Goal: Task Accomplishment & Management: Complete application form

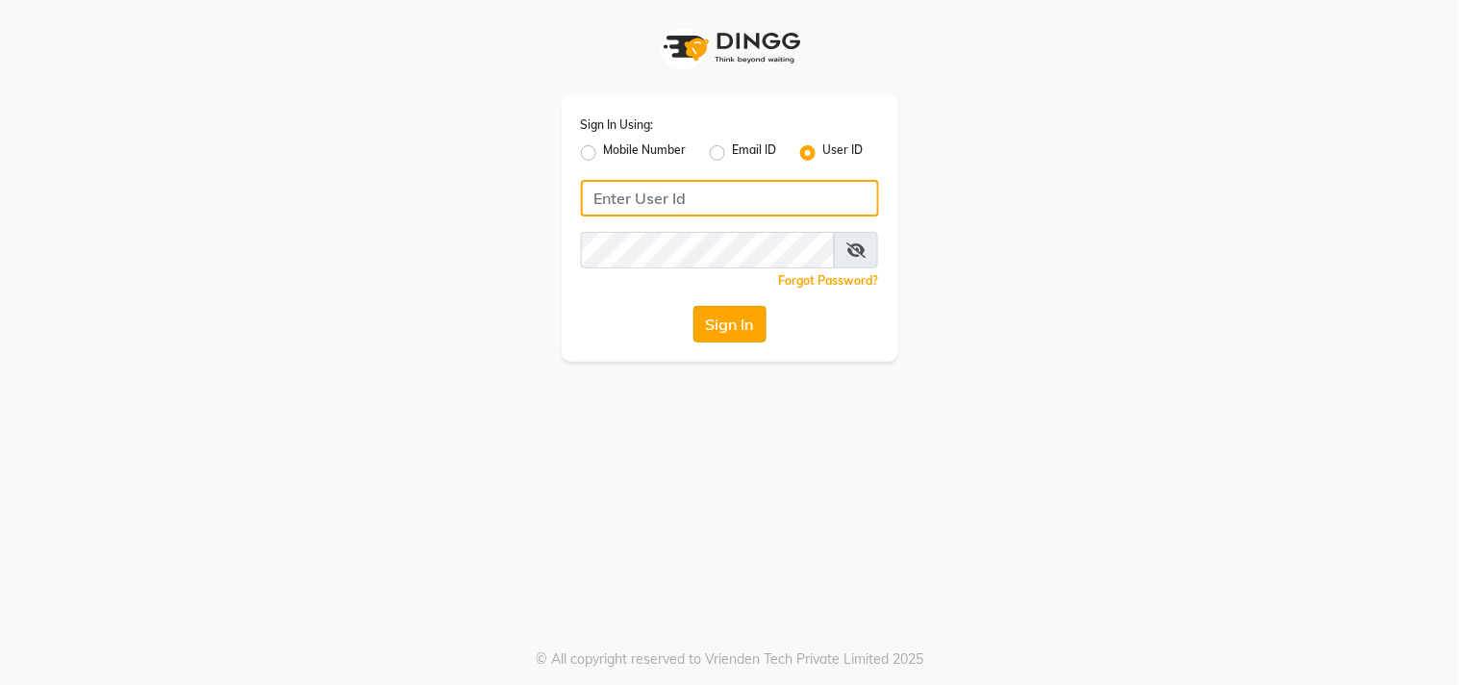
type input "sundarika"
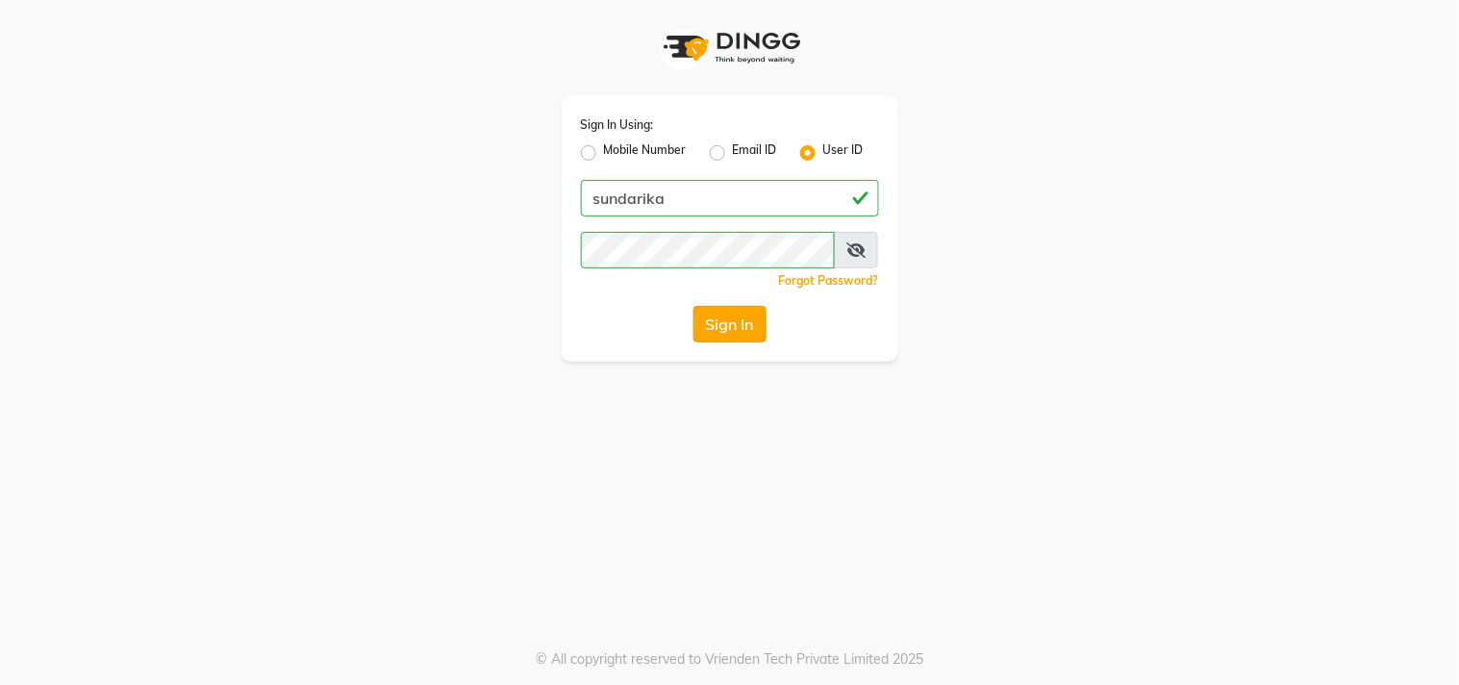
click at [728, 328] on button "Sign In" at bounding box center [729, 324] width 73 height 37
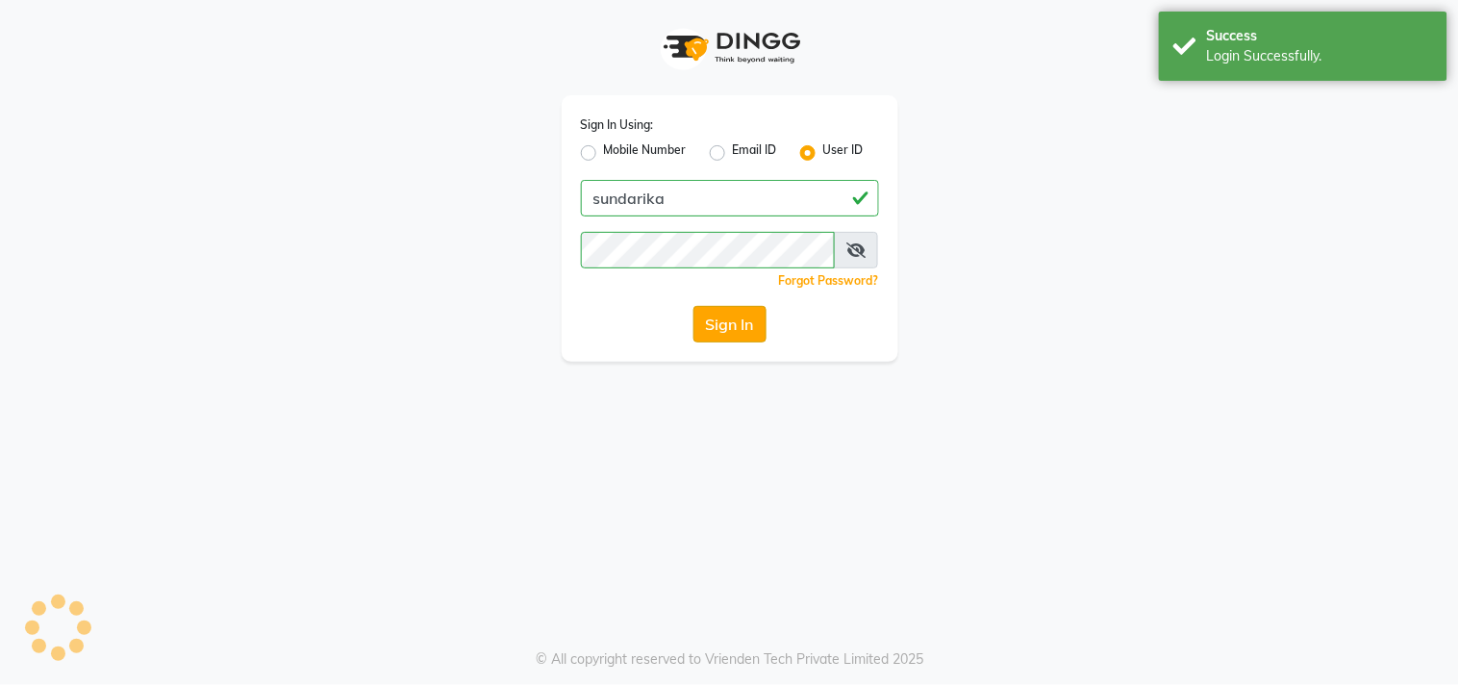
select select "5341"
select select "service"
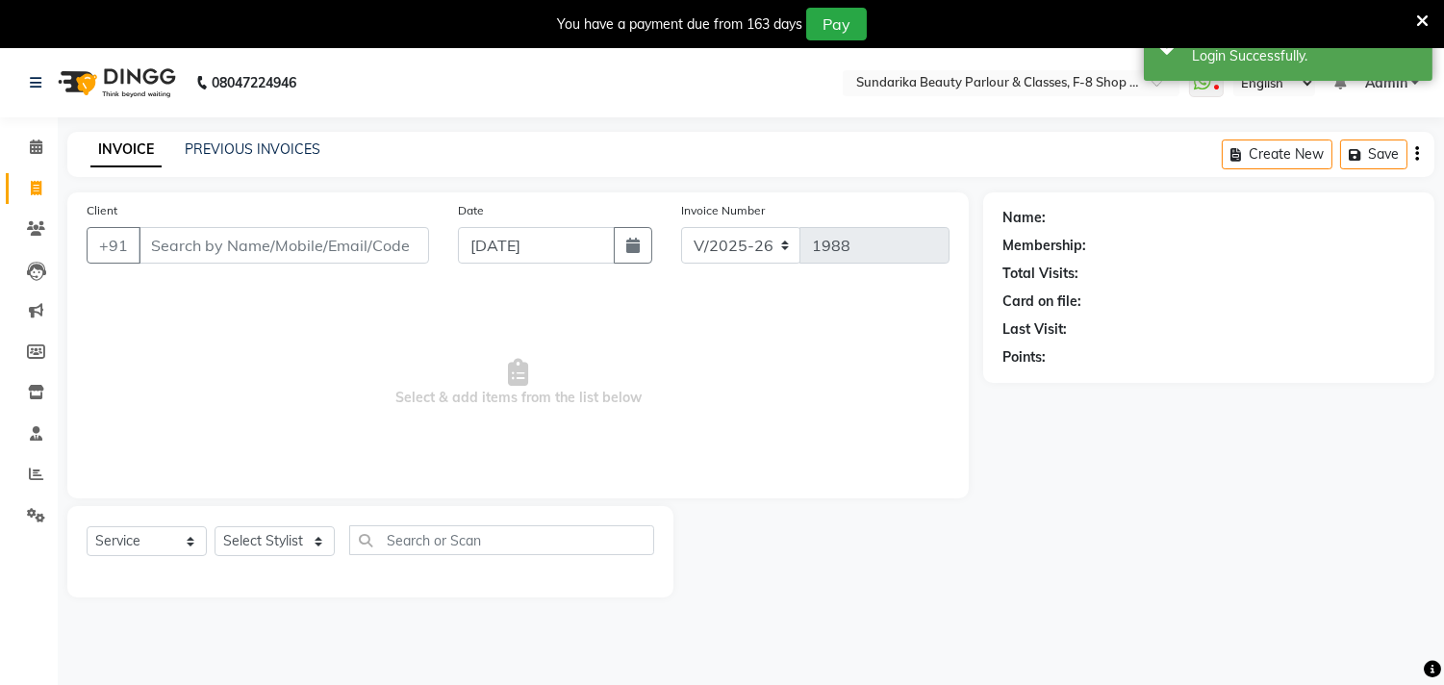
click at [409, 253] on input "Client" at bounding box center [283, 245] width 290 height 37
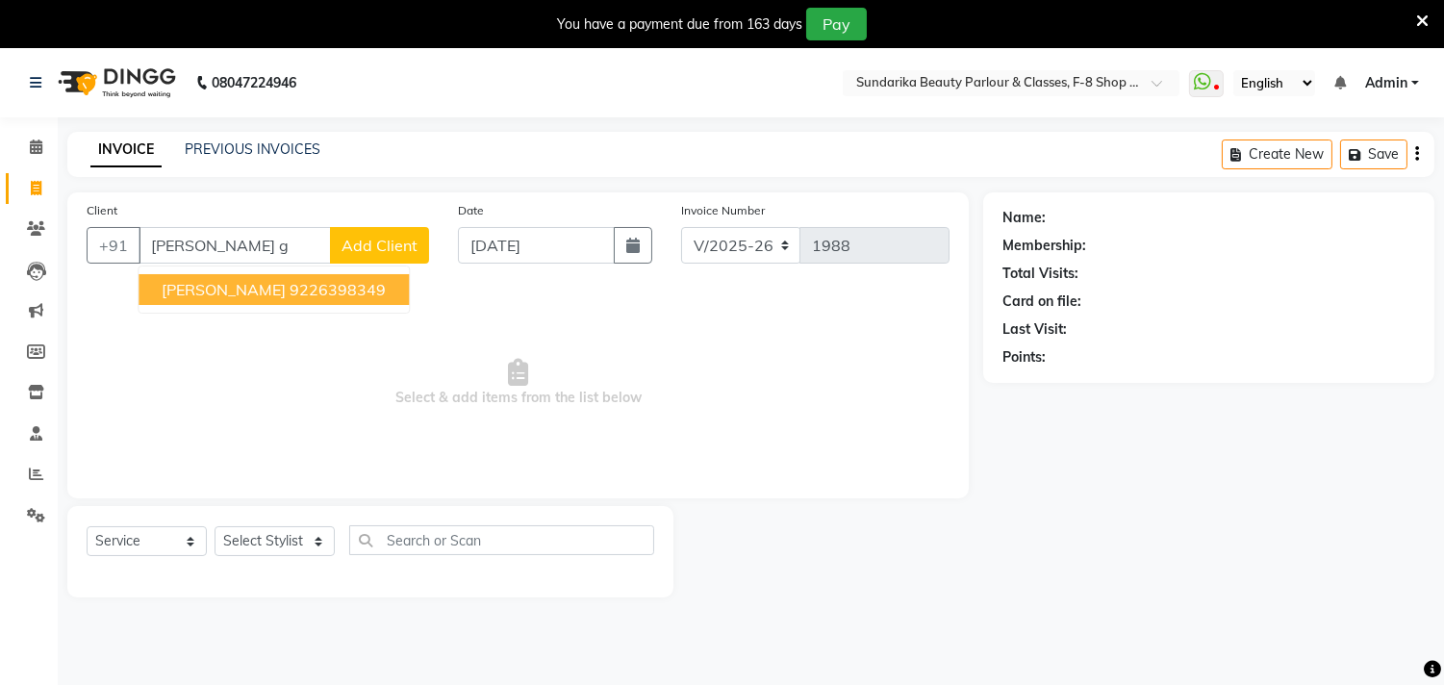
click at [335, 290] on ngb-highlight "9226398349" at bounding box center [337, 289] width 96 height 19
type input "9226398349"
click at [335, 290] on span "Select & add items from the list below" at bounding box center [518, 383] width 863 height 192
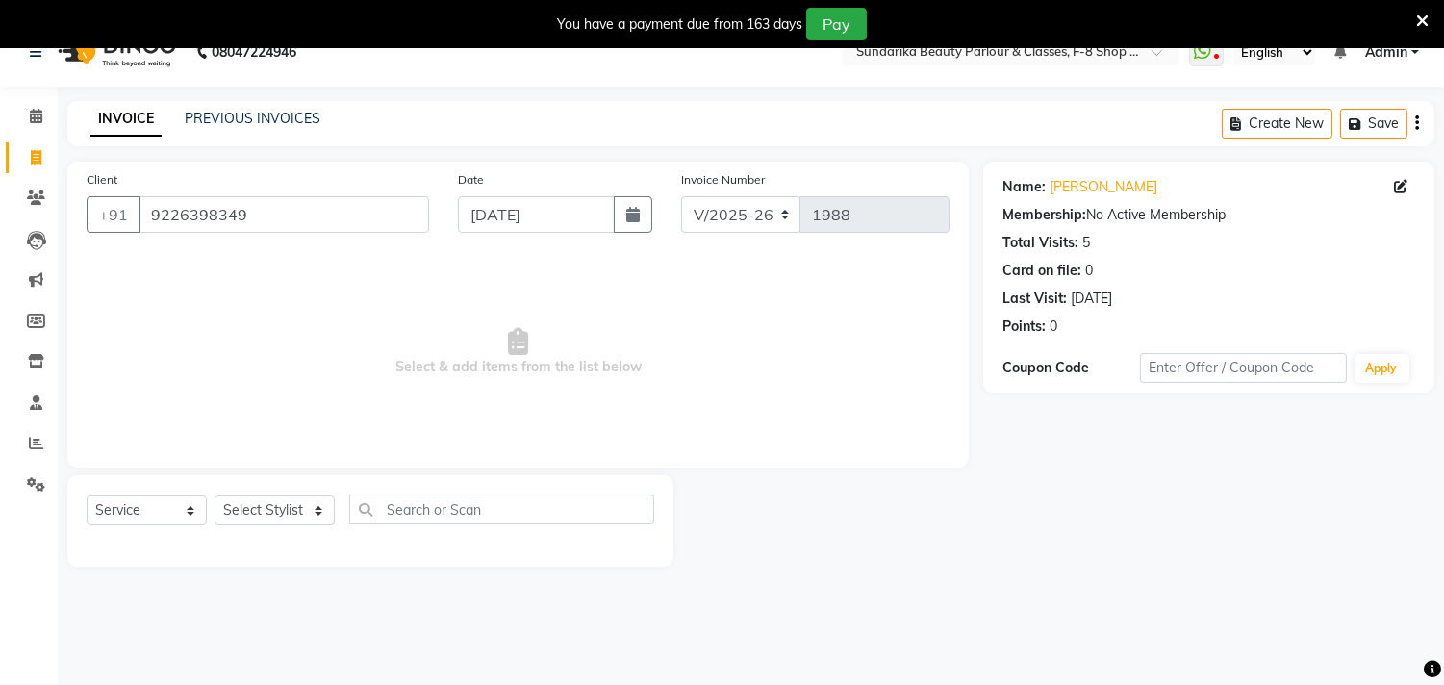
scroll to position [48, 0]
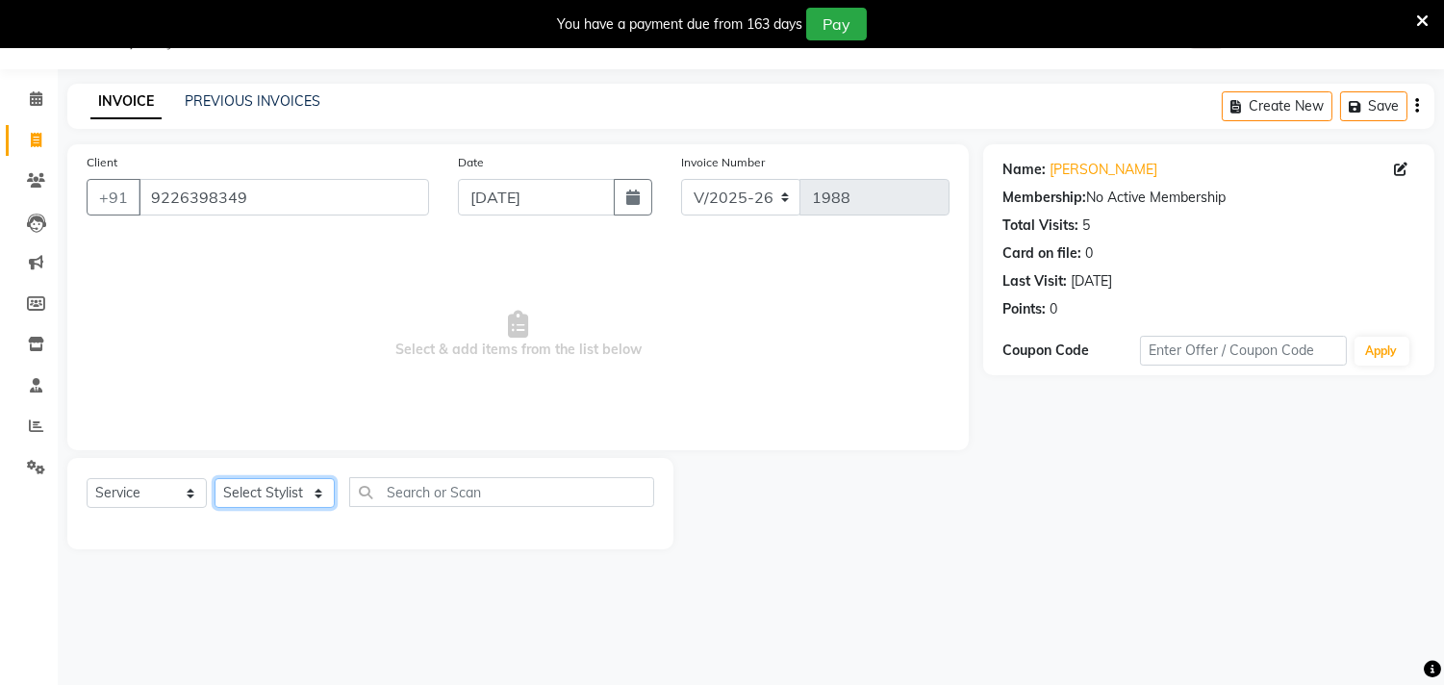
click at [304, 501] on select "Select Stylist Gita mala [PERSON_NAME] Mam" at bounding box center [274, 493] width 120 height 30
click at [304, 500] on select "Select Stylist Gita mala [PERSON_NAME] Mam" at bounding box center [274, 493] width 120 height 30
click at [298, 494] on select "Select Stylist Gita mala [PERSON_NAME] Mam" at bounding box center [274, 493] width 120 height 30
drag, startPoint x: 298, startPoint y: 494, endPoint x: 286, endPoint y: 510, distance: 19.8
click at [298, 494] on select "Select Stylist Gita mala [PERSON_NAME] Mam" at bounding box center [274, 493] width 120 height 30
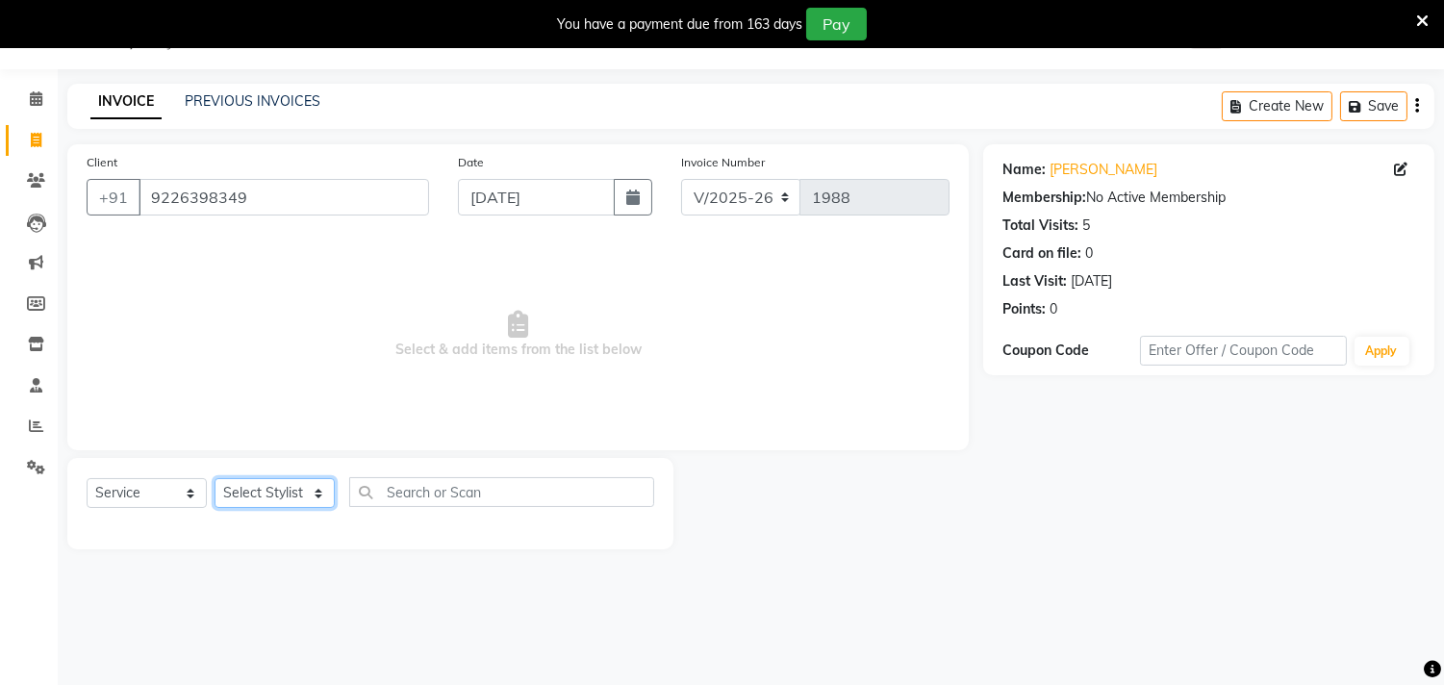
click at [296, 493] on select "Select Stylist Gita mala [PERSON_NAME] Mam" at bounding box center [274, 493] width 120 height 30
click at [296, 494] on select "Select Stylist Gita mala [PERSON_NAME] Mam" at bounding box center [274, 493] width 120 height 30
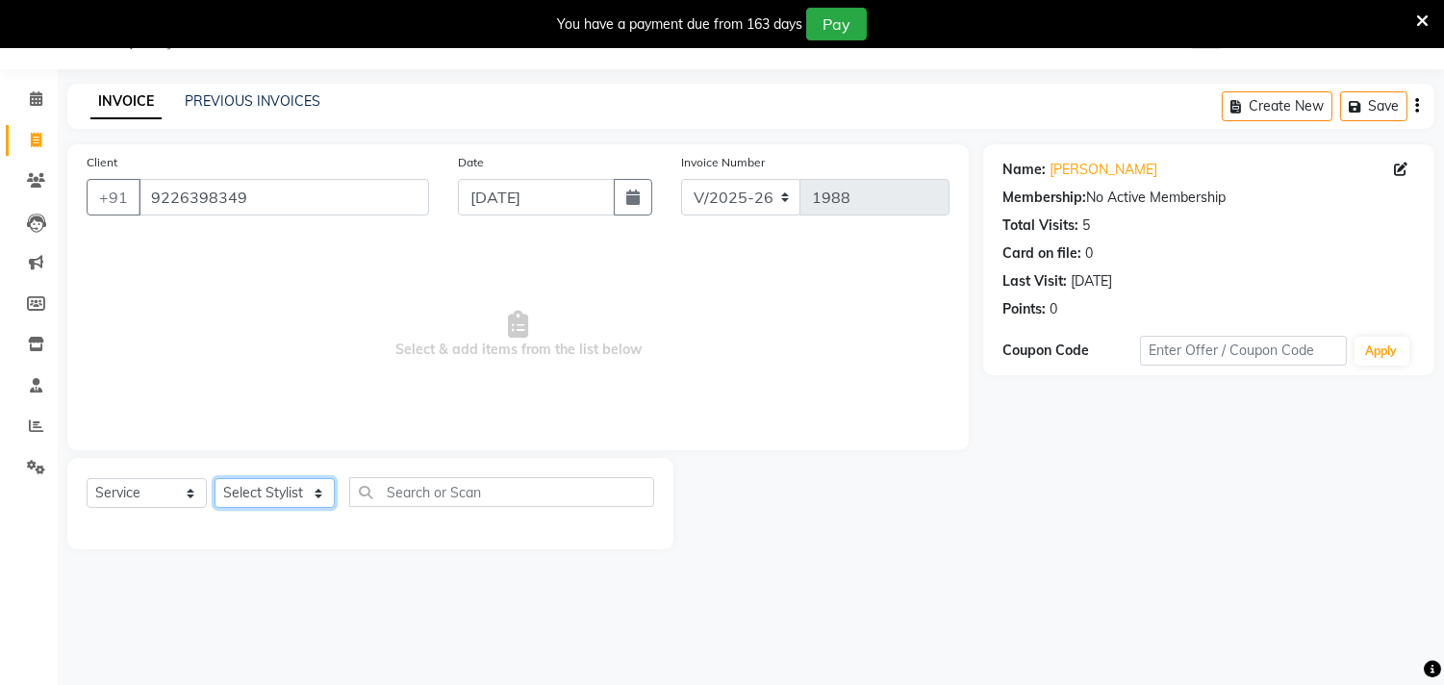
click at [296, 494] on select "Select Stylist Gita mala [PERSON_NAME] Mam" at bounding box center [274, 493] width 120 height 30
click at [296, 492] on select "Select Stylist Gita mala [PERSON_NAME] Mam" at bounding box center [274, 493] width 120 height 30
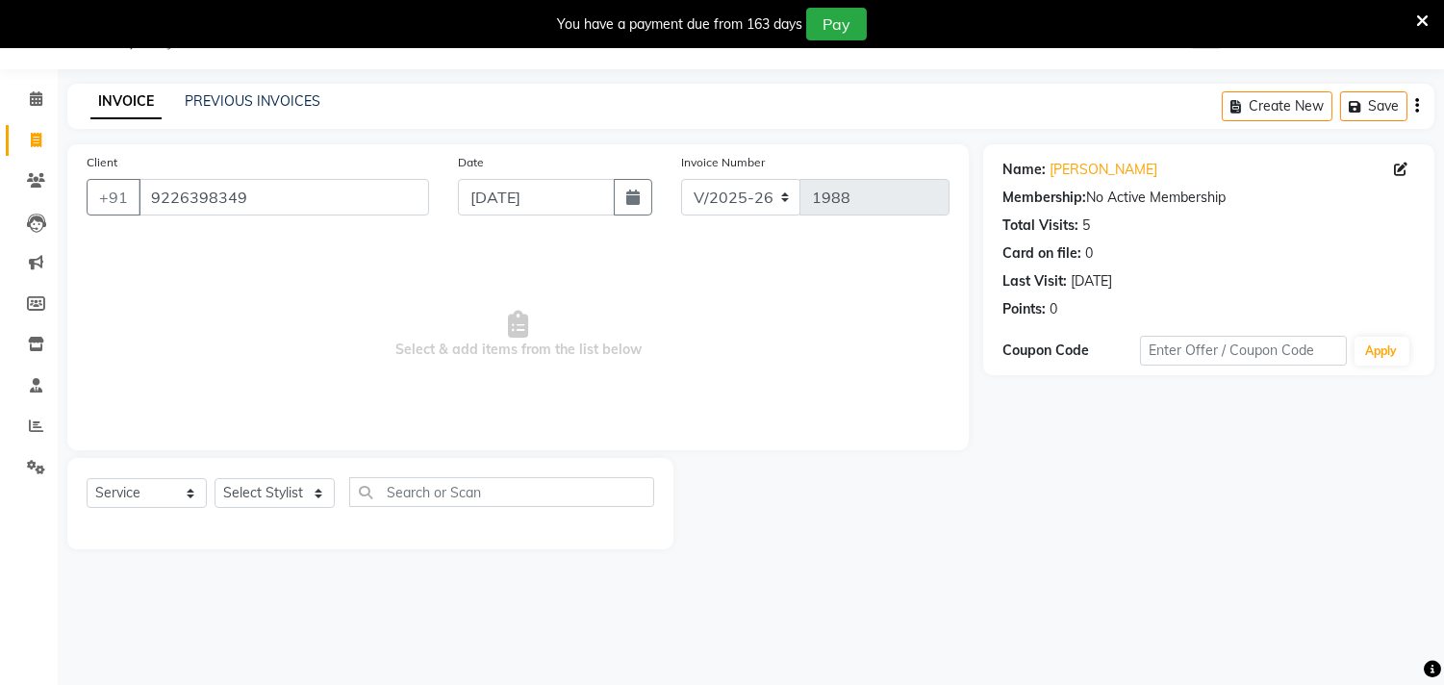
click at [300, 474] on div "Select Service Product Membership Package Voucher Prepaid Gift Card Select Styl…" at bounding box center [370, 503] width 606 height 91
click at [289, 498] on select "Select Stylist Gita mala [PERSON_NAME] Mam" at bounding box center [274, 493] width 120 height 30
select select "35109"
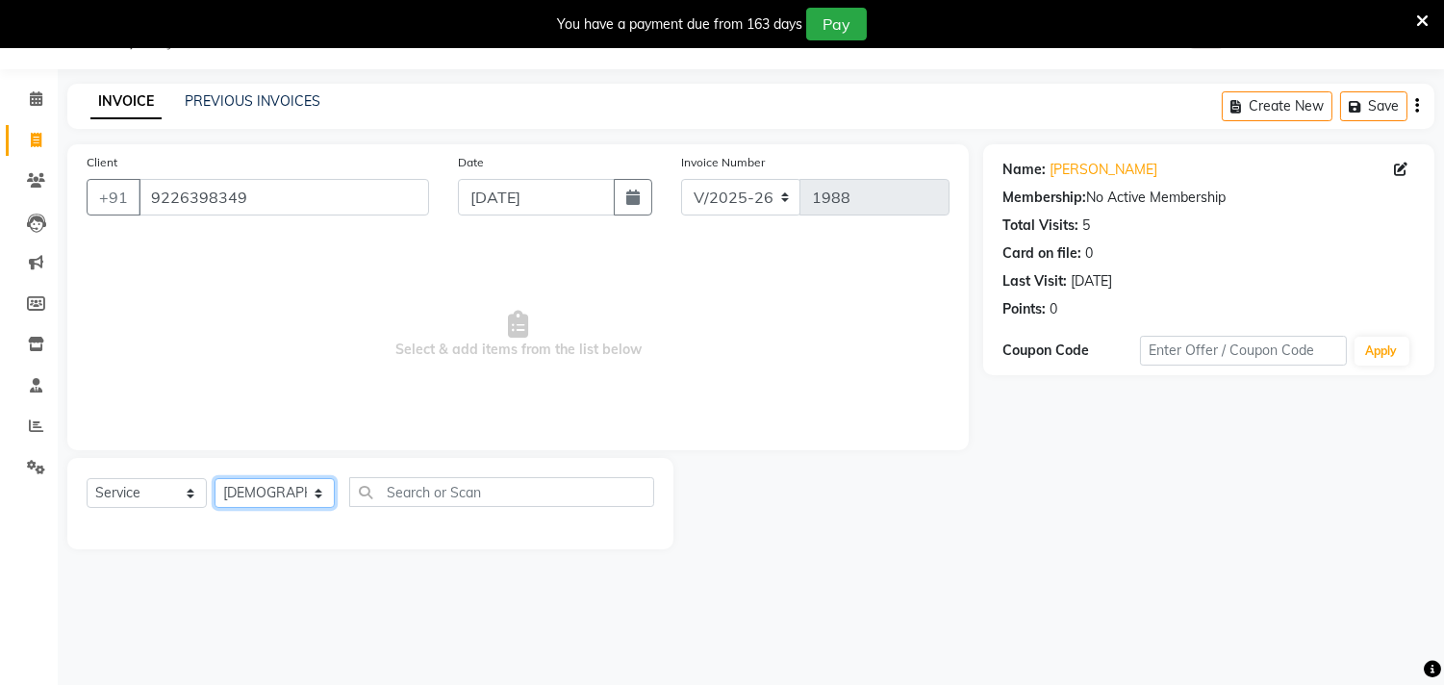
click at [214, 479] on select "Select Stylist Gita mala [PERSON_NAME] Mam" at bounding box center [274, 493] width 120 height 30
click at [235, 522] on div at bounding box center [370, 522] width 567 height 0
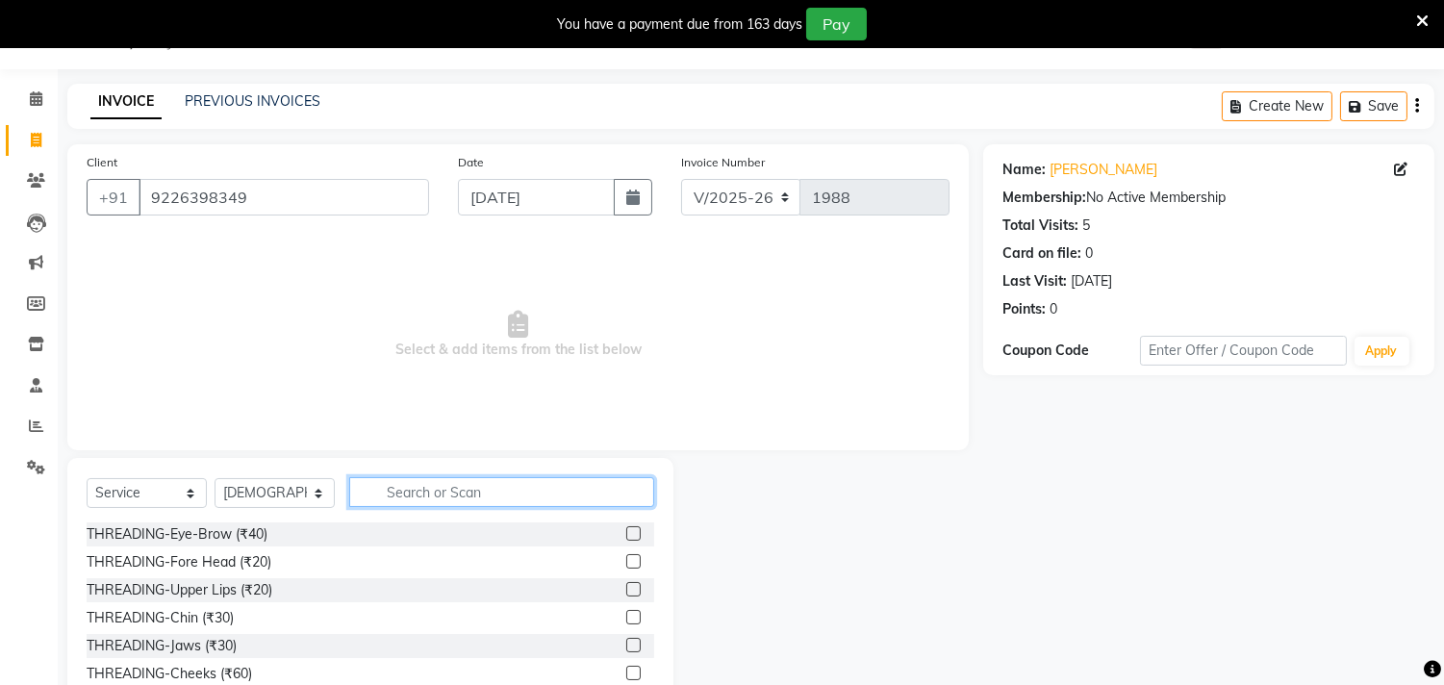
click at [423, 489] on input "text" at bounding box center [501, 492] width 305 height 30
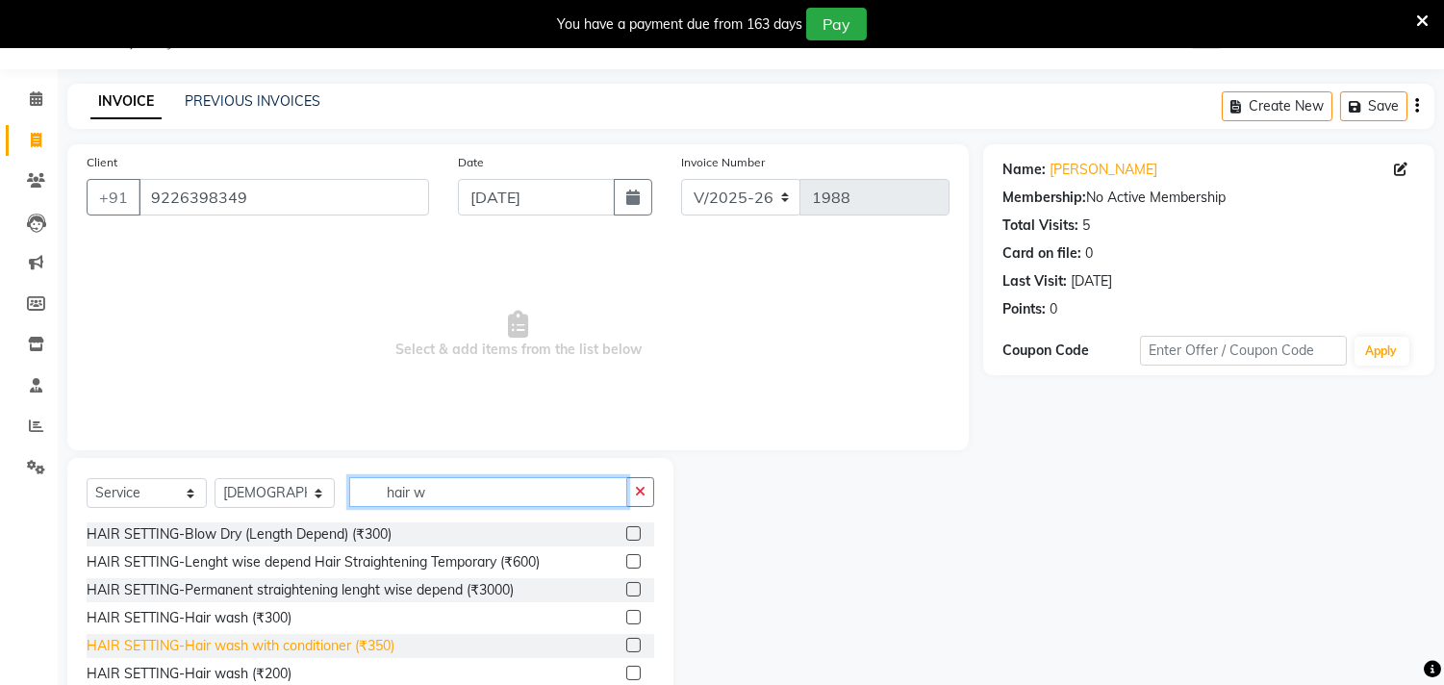
type input "hair w"
click at [289, 648] on div "HAIR SETTING-Hair wash with conditioner (₹350)" at bounding box center [241, 646] width 308 height 20
checkbox input "false"
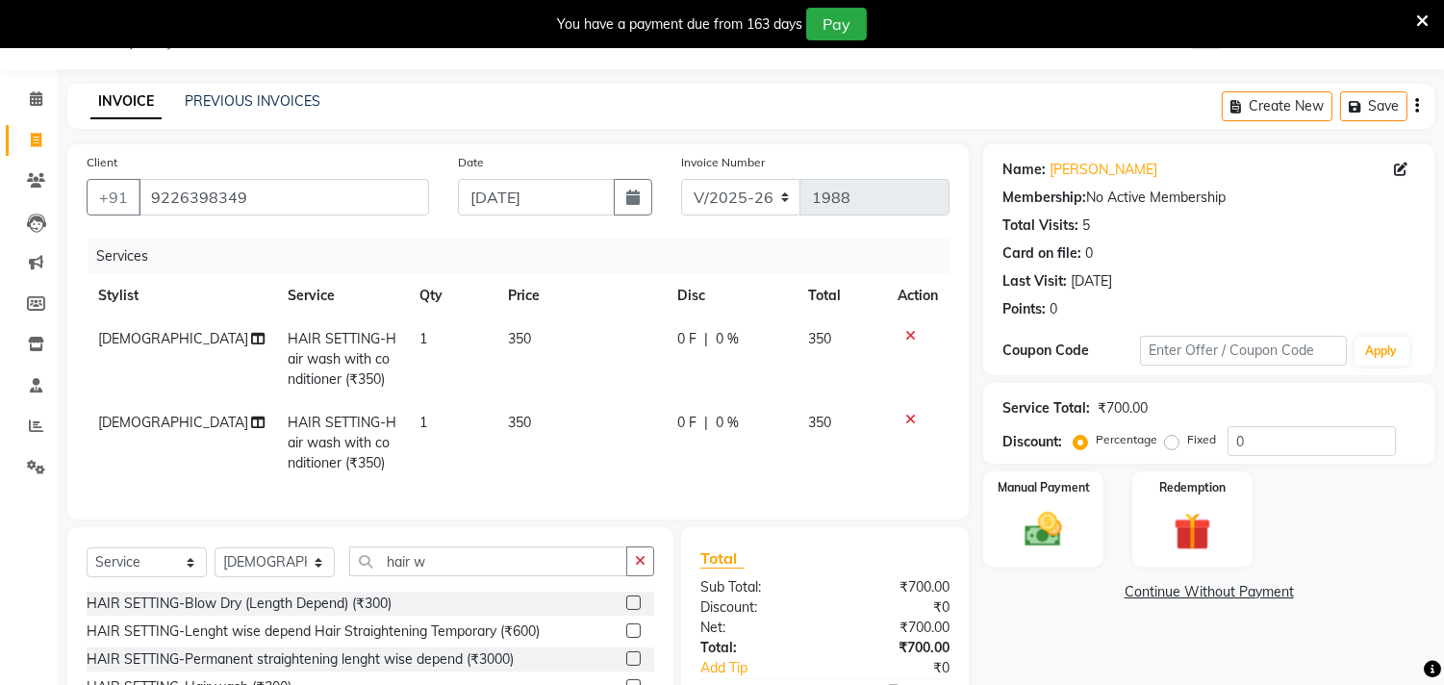
click at [910, 418] on icon at bounding box center [910, 419] width 11 height 13
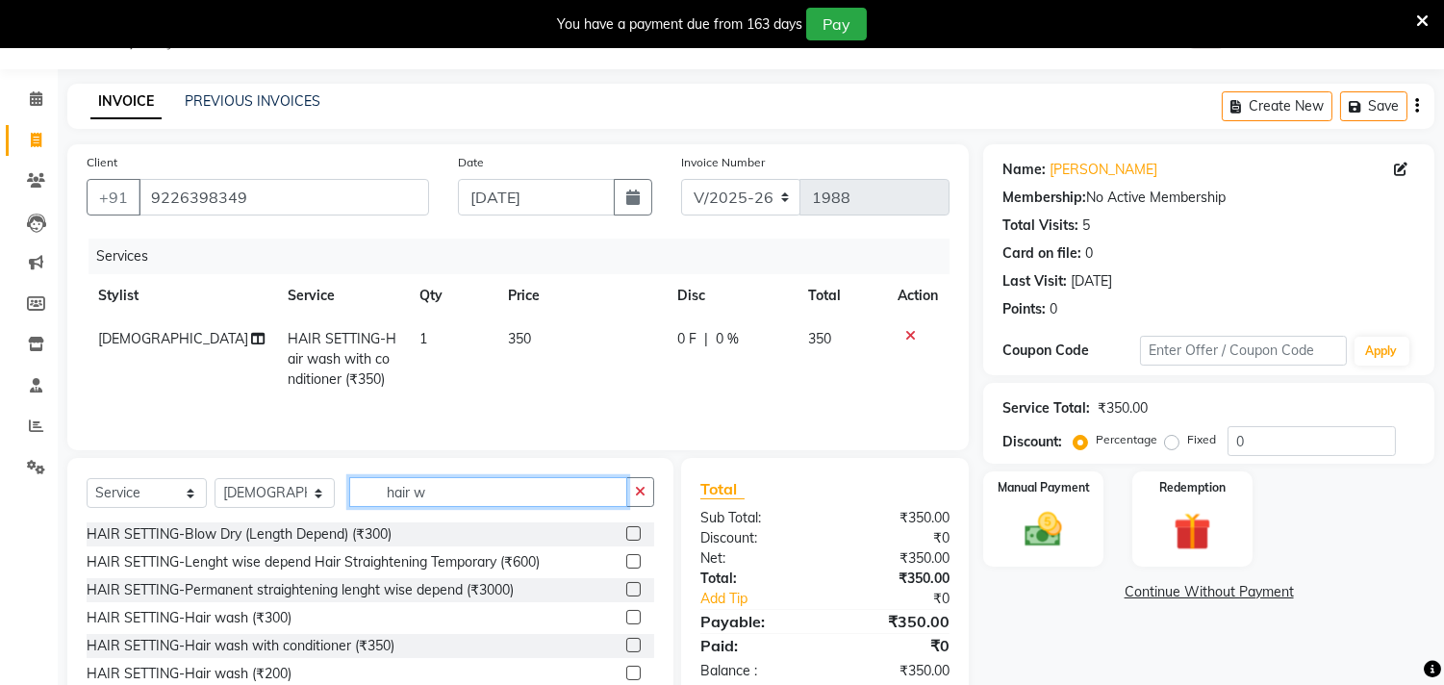
click at [484, 492] on input "hair w" at bounding box center [488, 492] width 278 height 30
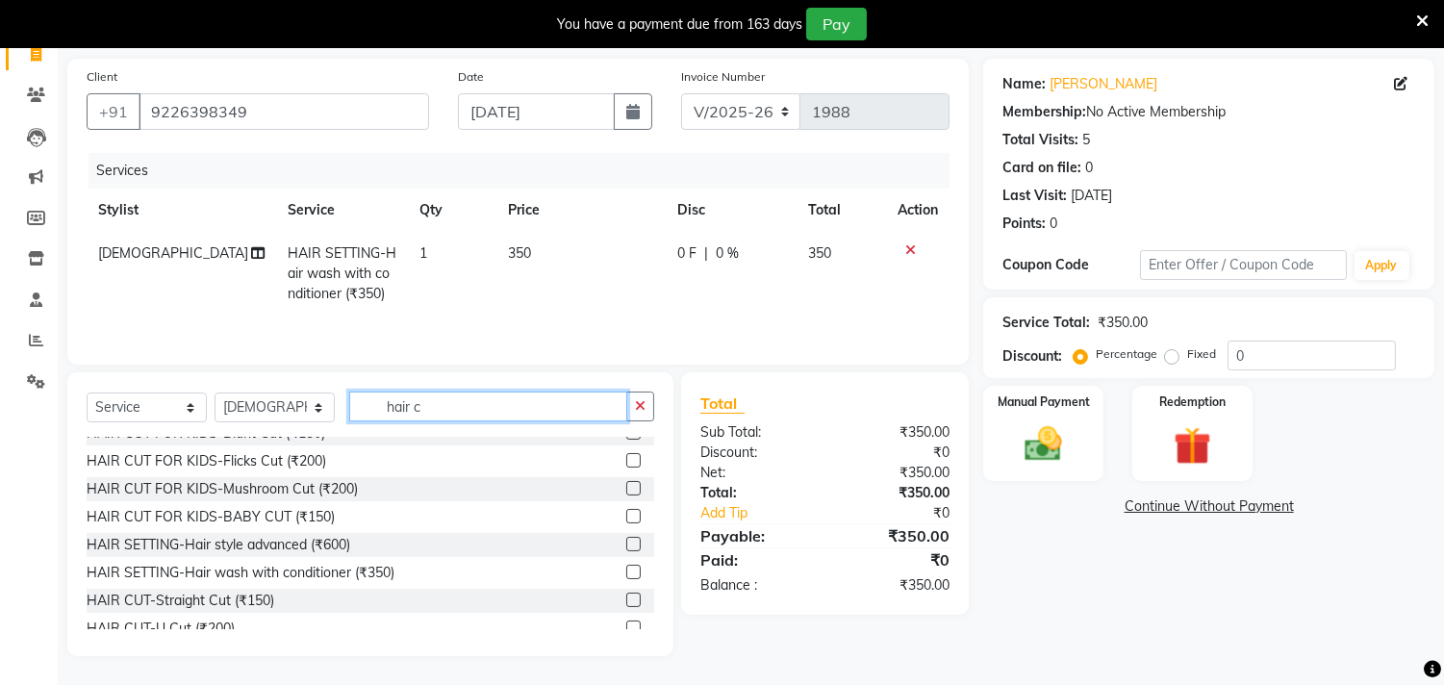
scroll to position [214, 0]
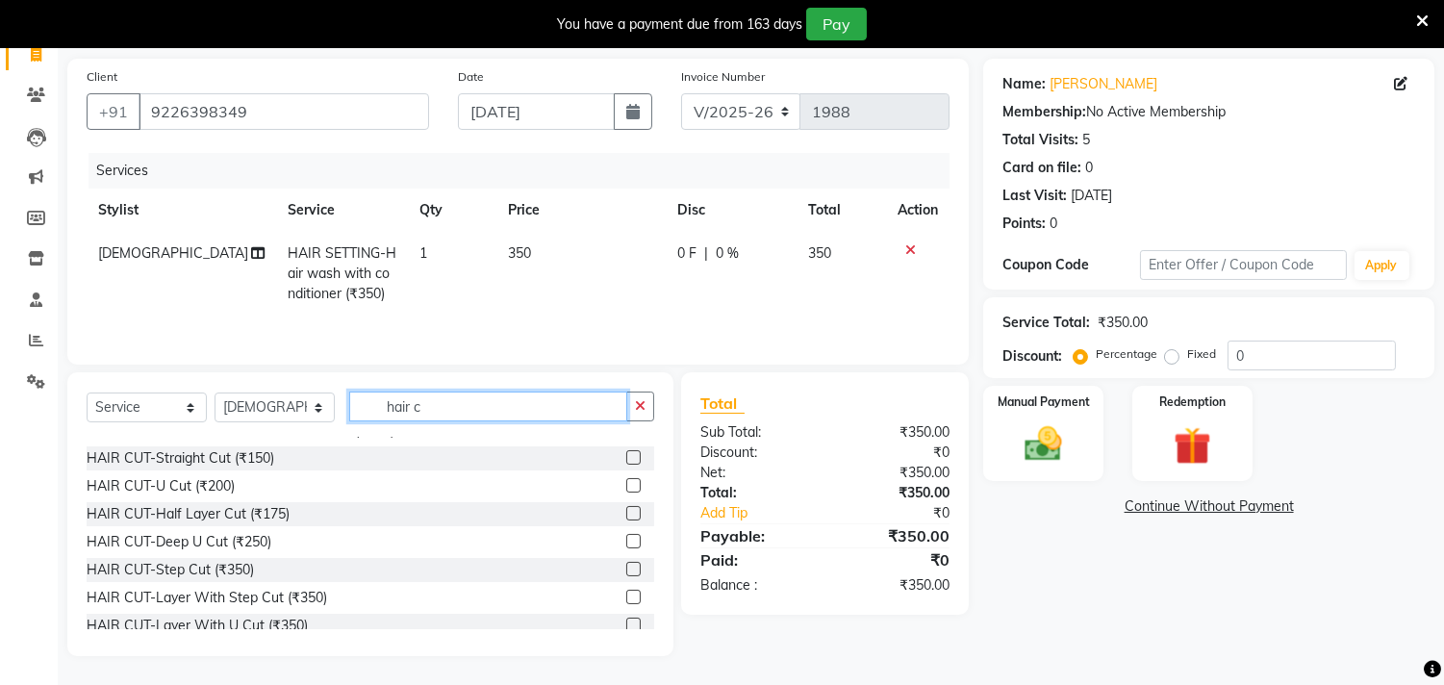
type input "hair c"
click at [269, 399] on select "Select Stylist Gita mala [PERSON_NAME] Mam" at bounding box center [274, 407] width 120 height 30
click at [262, 421] on div "Select Service Product Membership Package Voucher Prepaid Gift Card Select Styl…" at bounding box center [370, 413] width 567 height 45
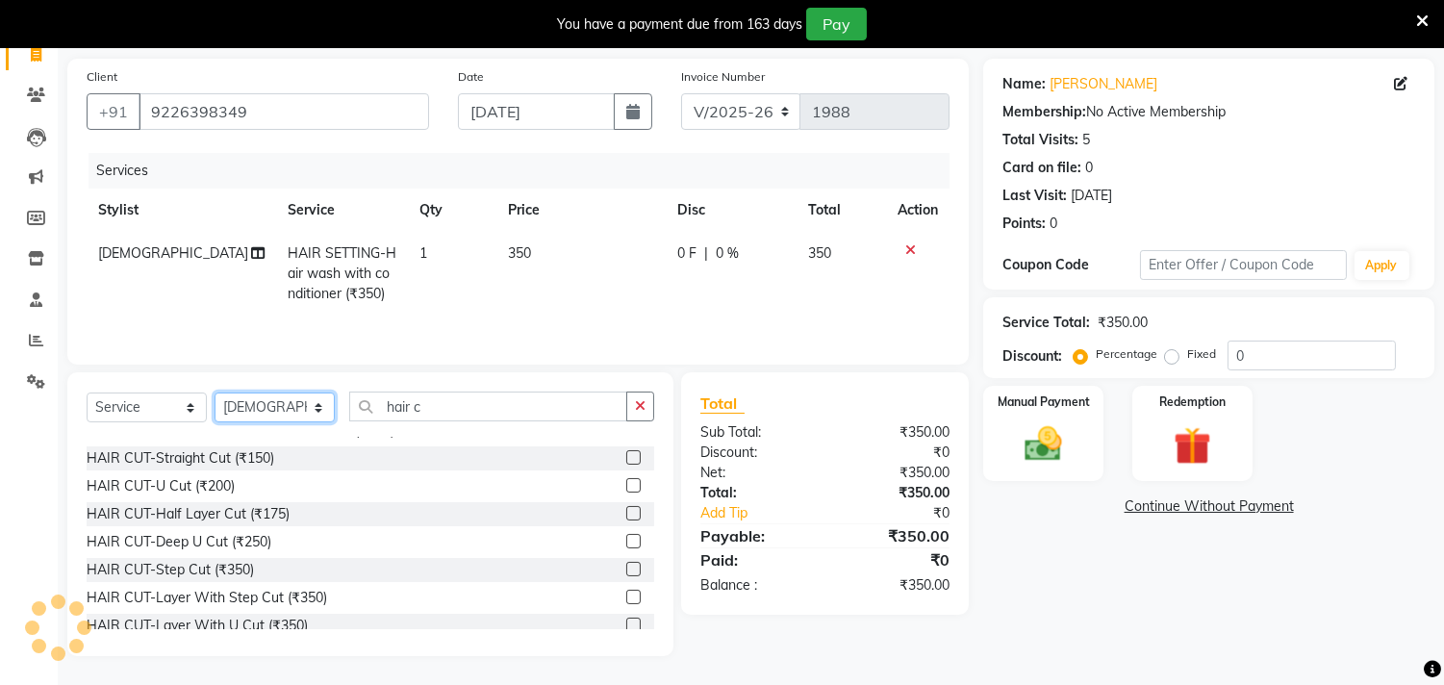
click at [262, 421] on select "Select Stylist Gita mala [PERSON_NAME] Mam" at bounding box center [274, 407] width 120 height 30
select select "35220"
click at [214, 392] on select "Select Stylist Gita mala [PERSON_NAME] Mam" at bounding box center [274, 407] width 120 height 30
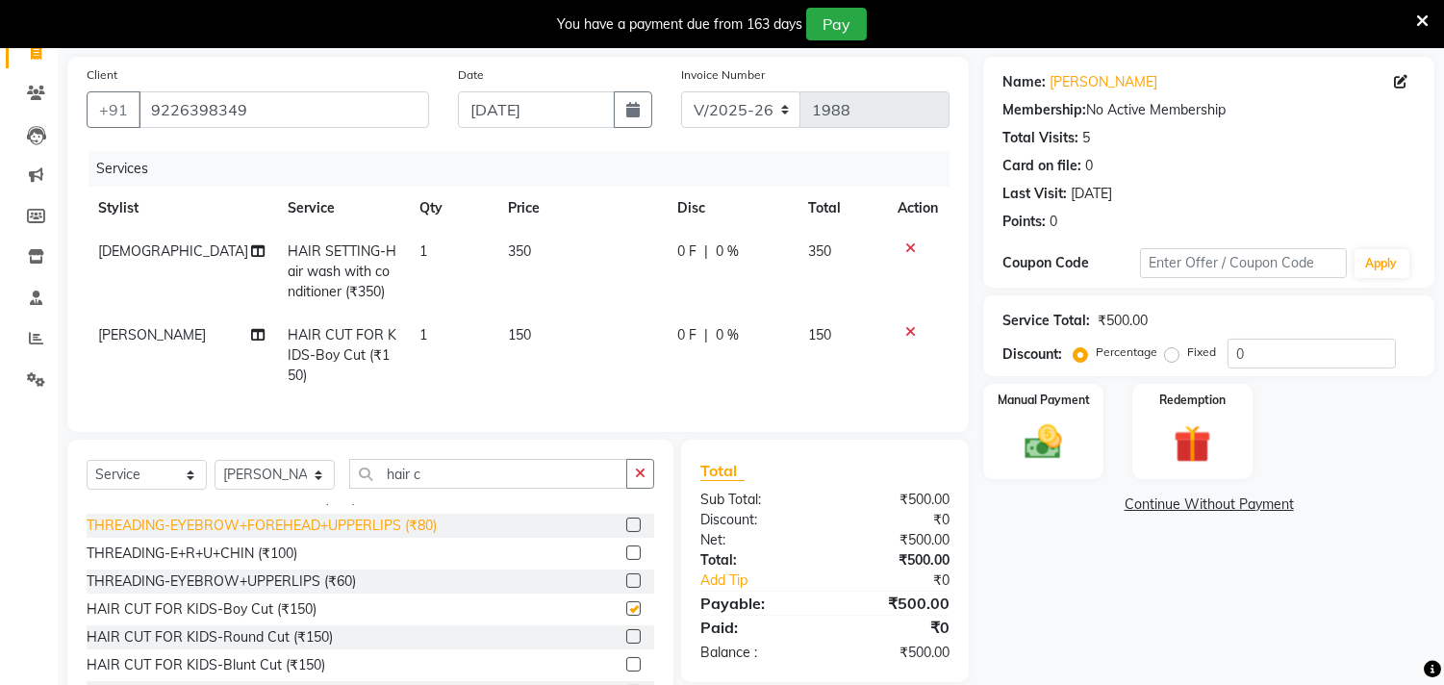
checkbox input "false"
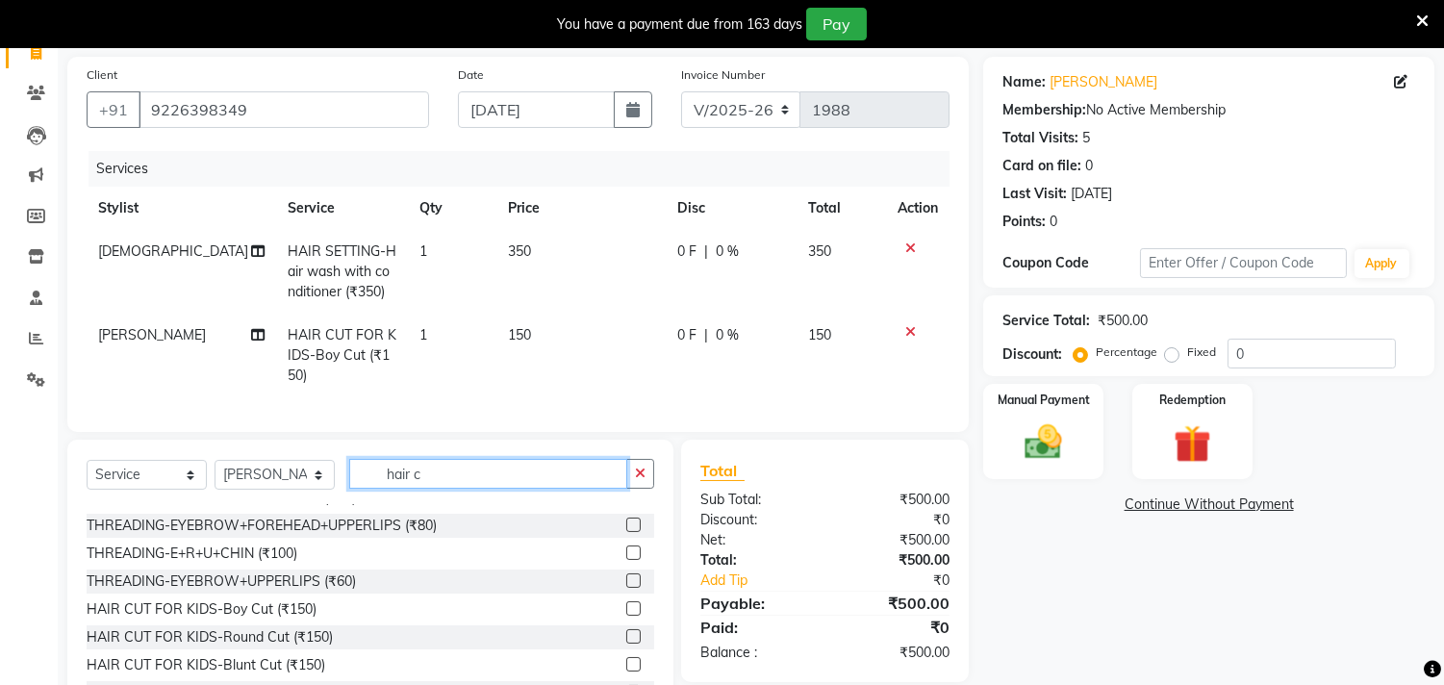
click at [469, 488] on input "hair c" at bounding box center [488, 474] width 278 height 30
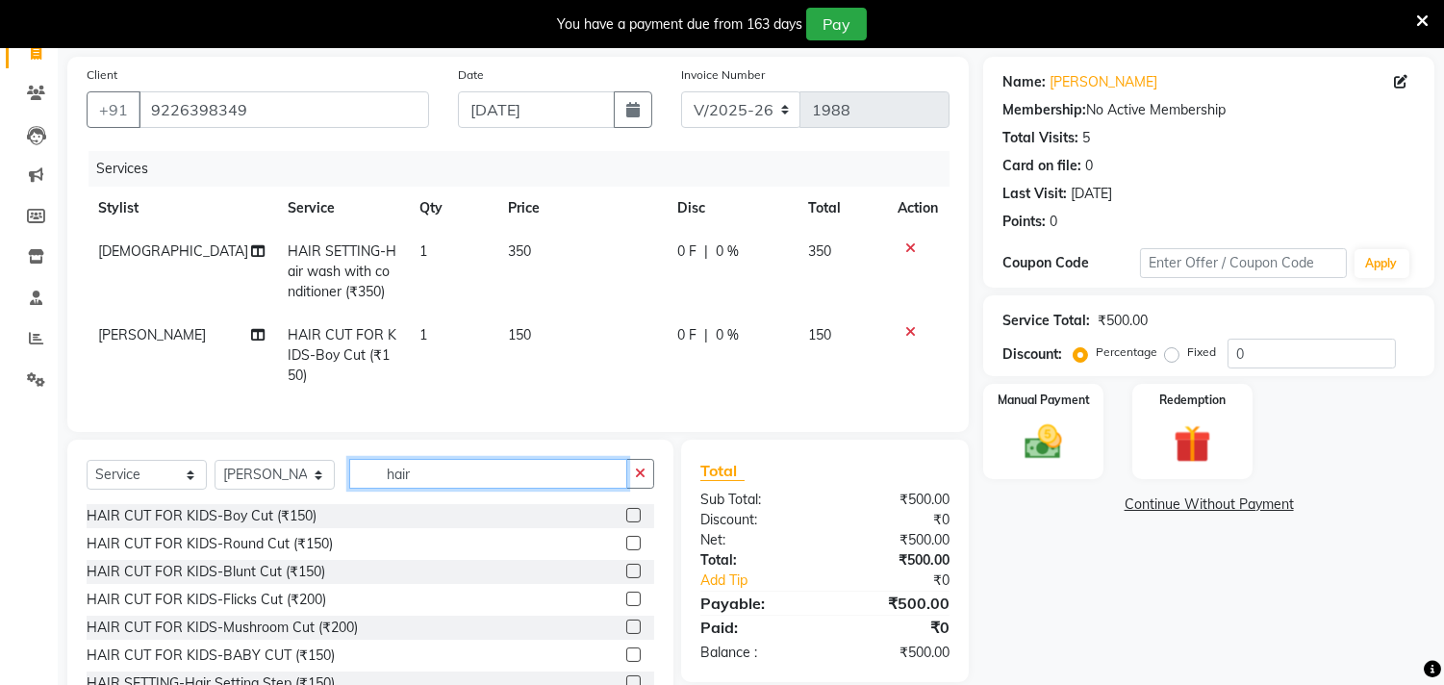
type input "hair c"
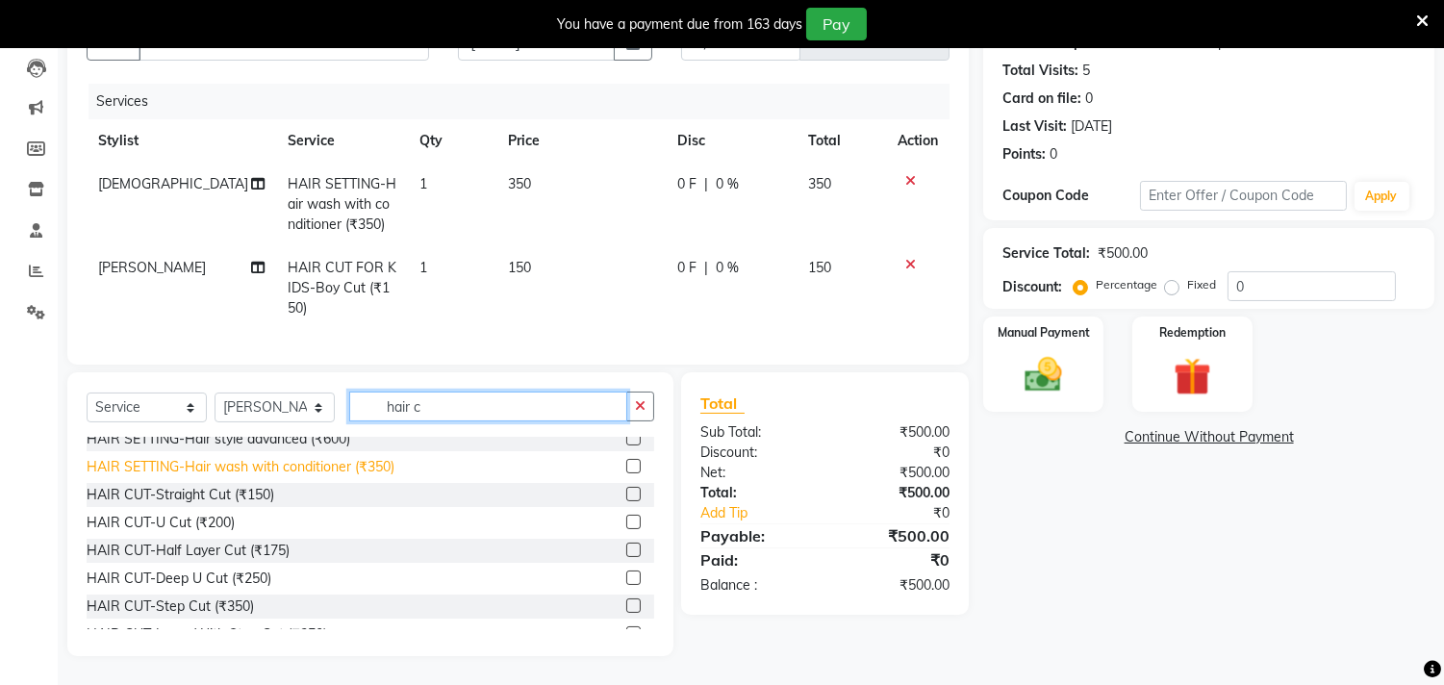
scroll to position [214, 0]
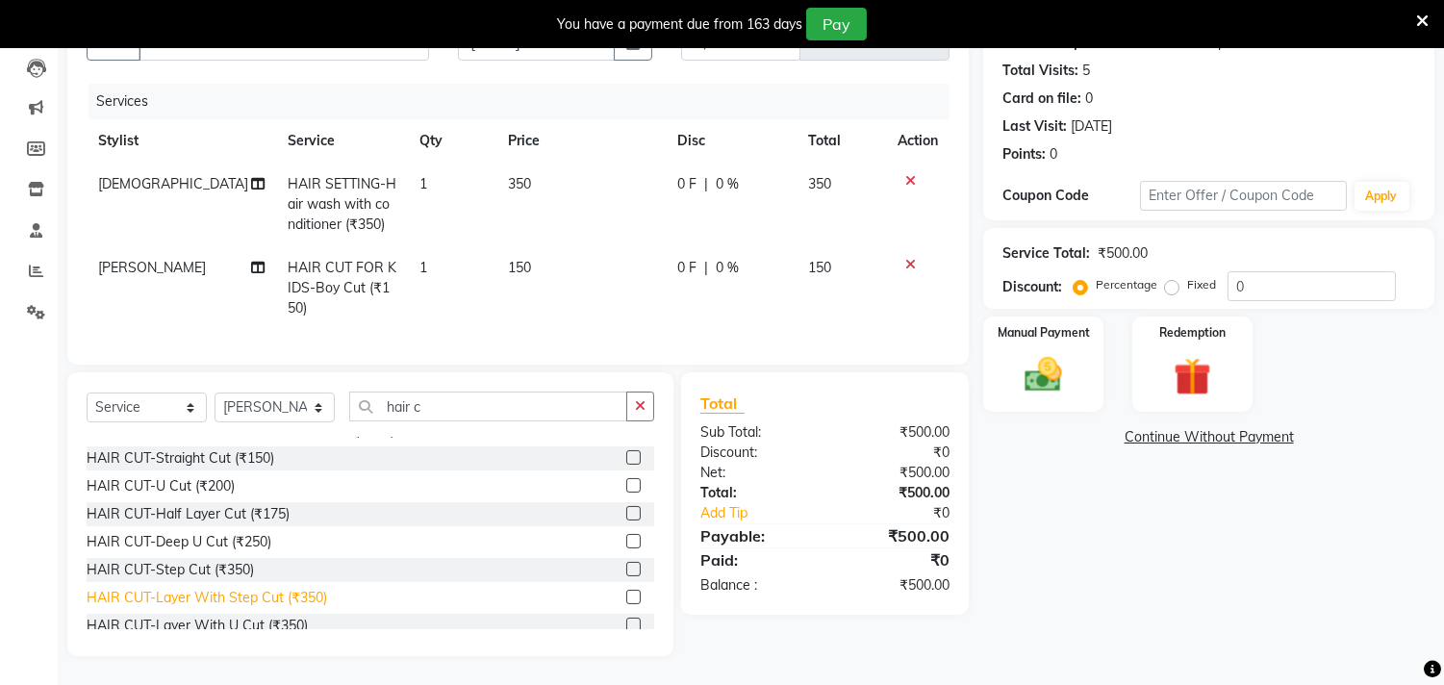
click at [291, 597] on div "HAIR CUT-Layer With Step Cut (₹350)" at bounding box center [207, 598] width 240 height 20
click at [291, 526] on div "HAIR CUT-Half Layer Cut (₹175)" at bounding box center [370, 514] width 567 height 24
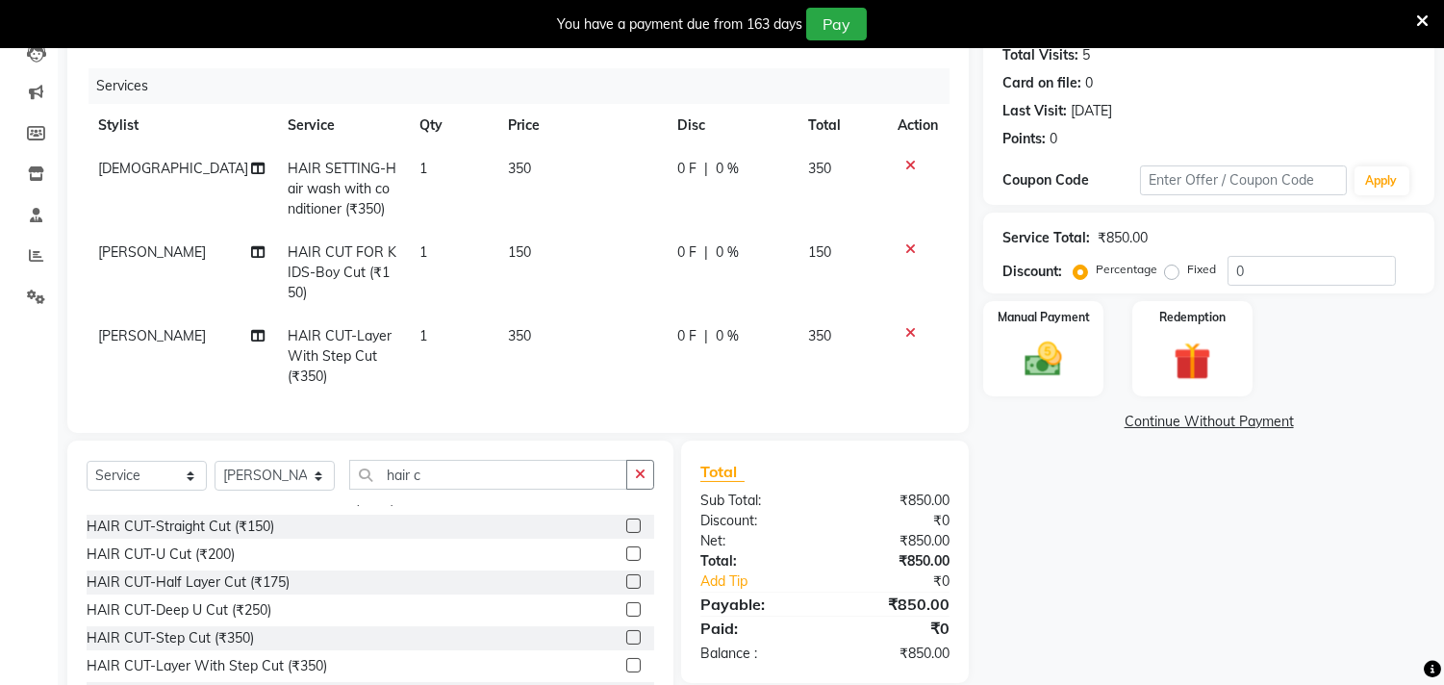
click at [907, 332] on icon at bounding box center [910, 332] width 11 height 13
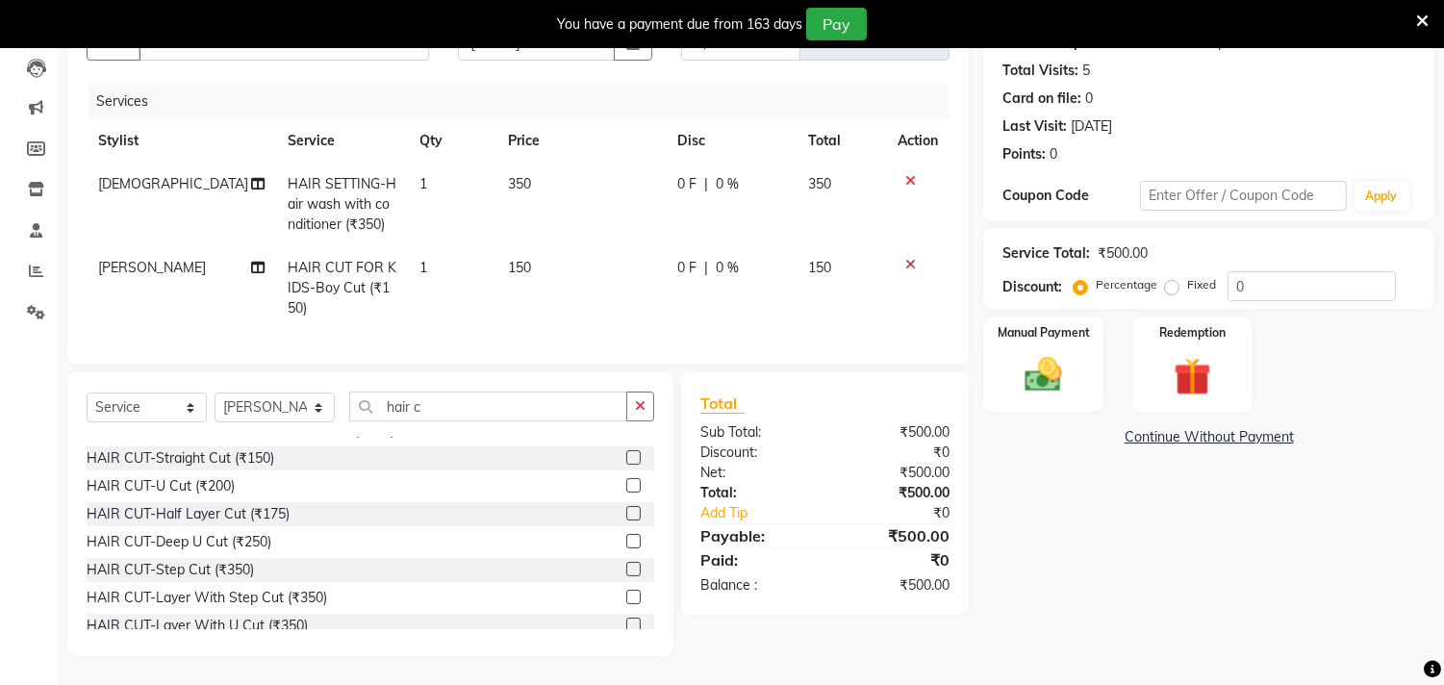
click at [910, 258] on icon at bounding box center [910, 264] width 11 height 13
click at [910, 188] on icon at bounding box center [910, 180] width 11 height 13
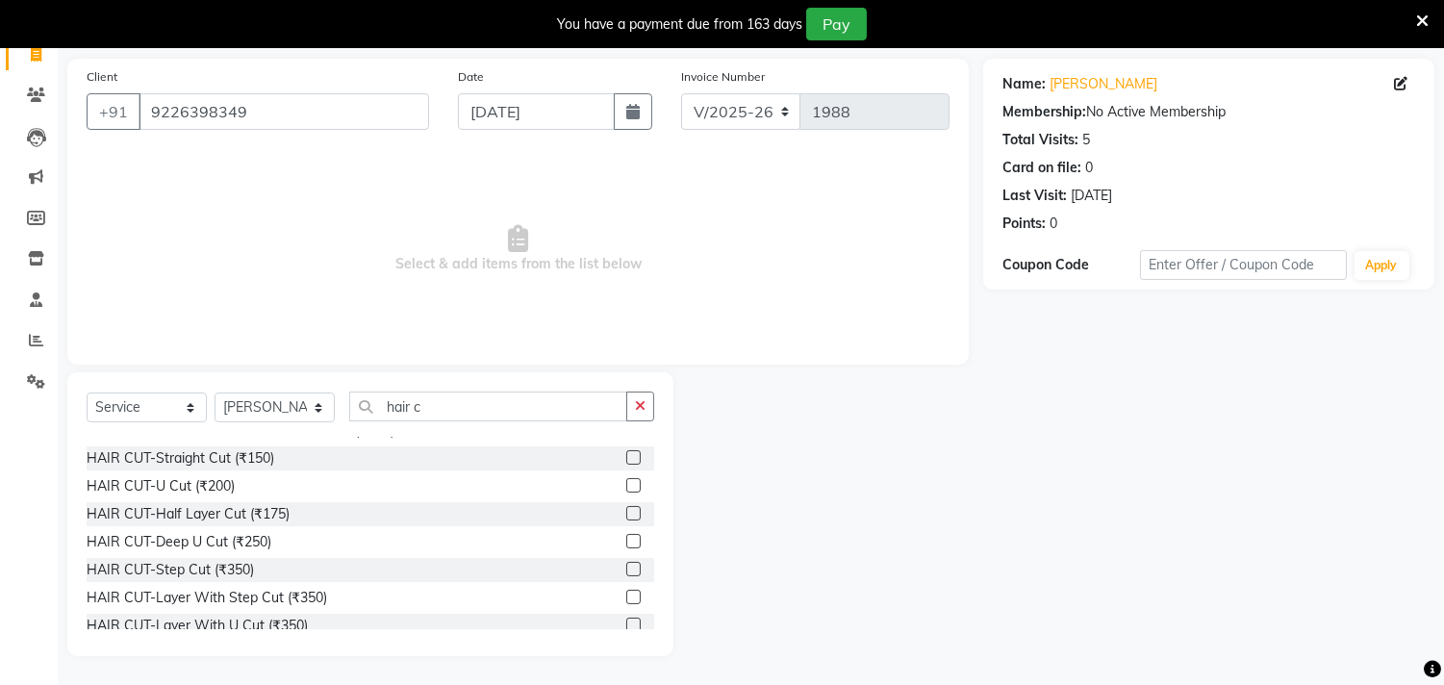
scroll to position [133, 0]
click at [295, 599] on div "HAIR CUT-Layer With Step Cut (₹350)" at bounding box center [207, 599] width 240 height 20
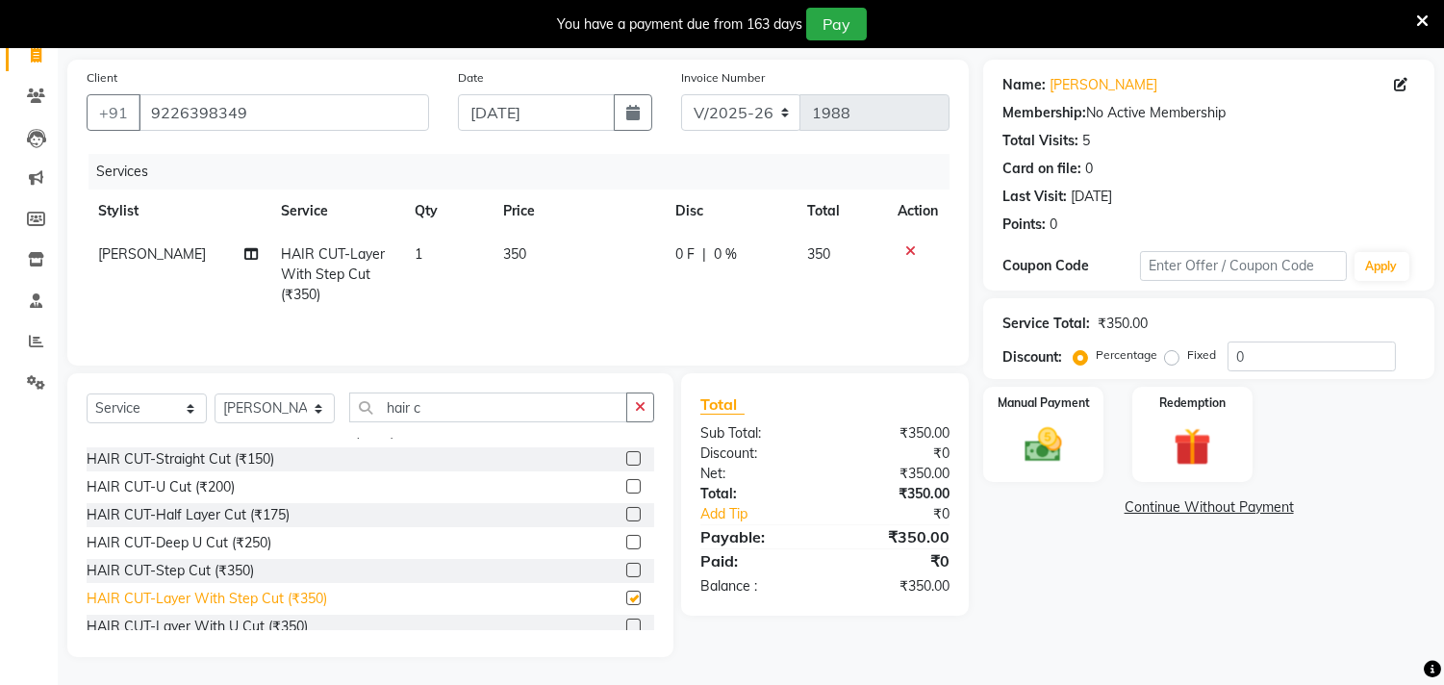
click at [295, 599] on div "HAIR CUT-Layer With Step Cut (₹350)" at bounding box center [207, 599] width 240 height 20
checkbox input "false"
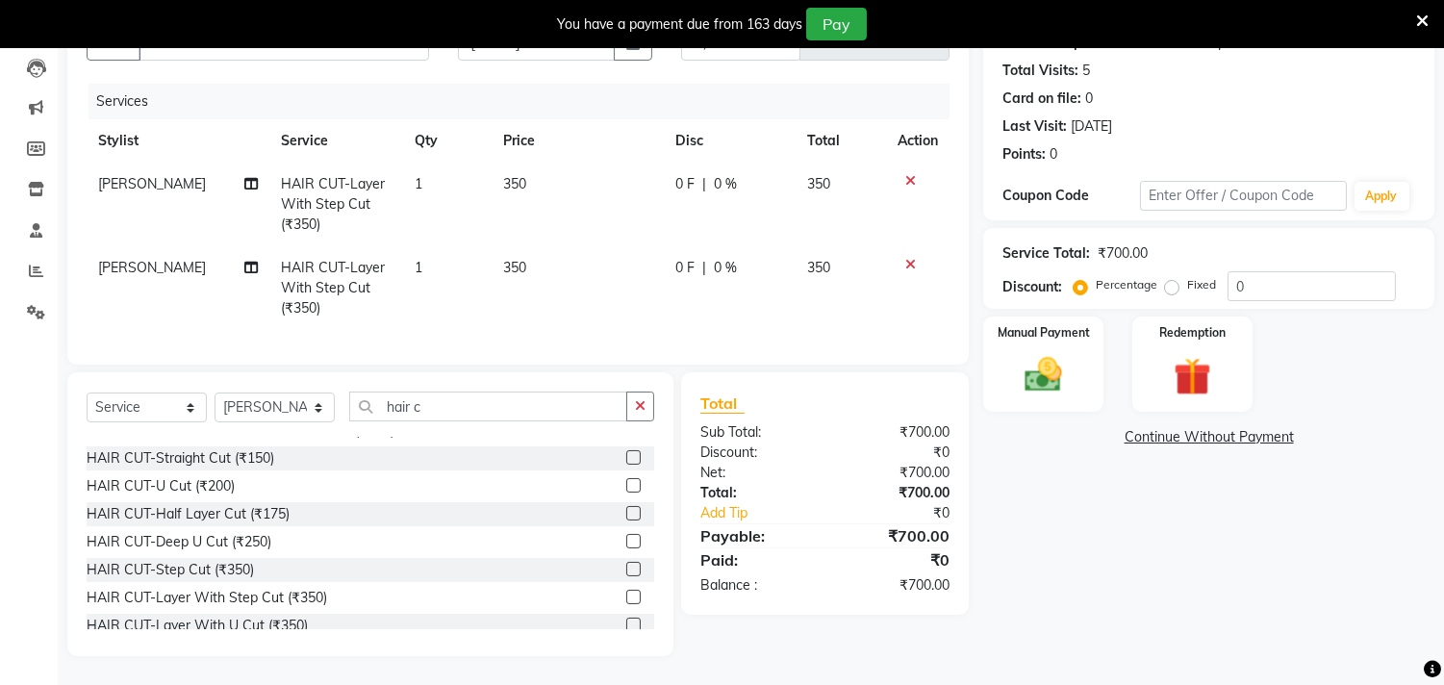
click at [908, 174] on icon at bounding box center [910, 180] width 11 height 13
click at [908, 119] on div "Services" at bounding box center [525, 102] width 875 height 36
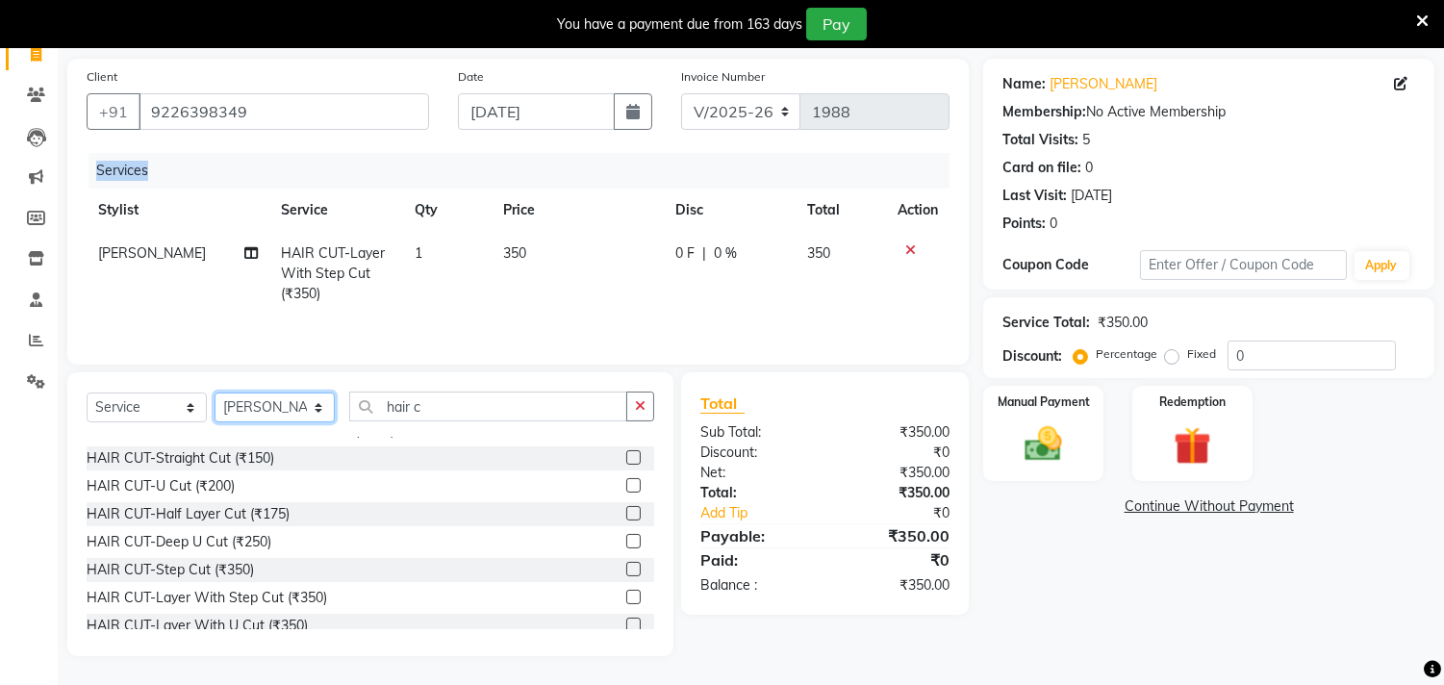
click at [299, 417] on select "Select Stylist Gita mala [PERSON_NAME] Mam" at bounding box center [274, 407] width 120 height 30
select select "35109"
click at [214, 392] on select "Select Stylist Gita mala [PERSON_NAME] Mam" at bounding box center [274, 407] width 120 height 30
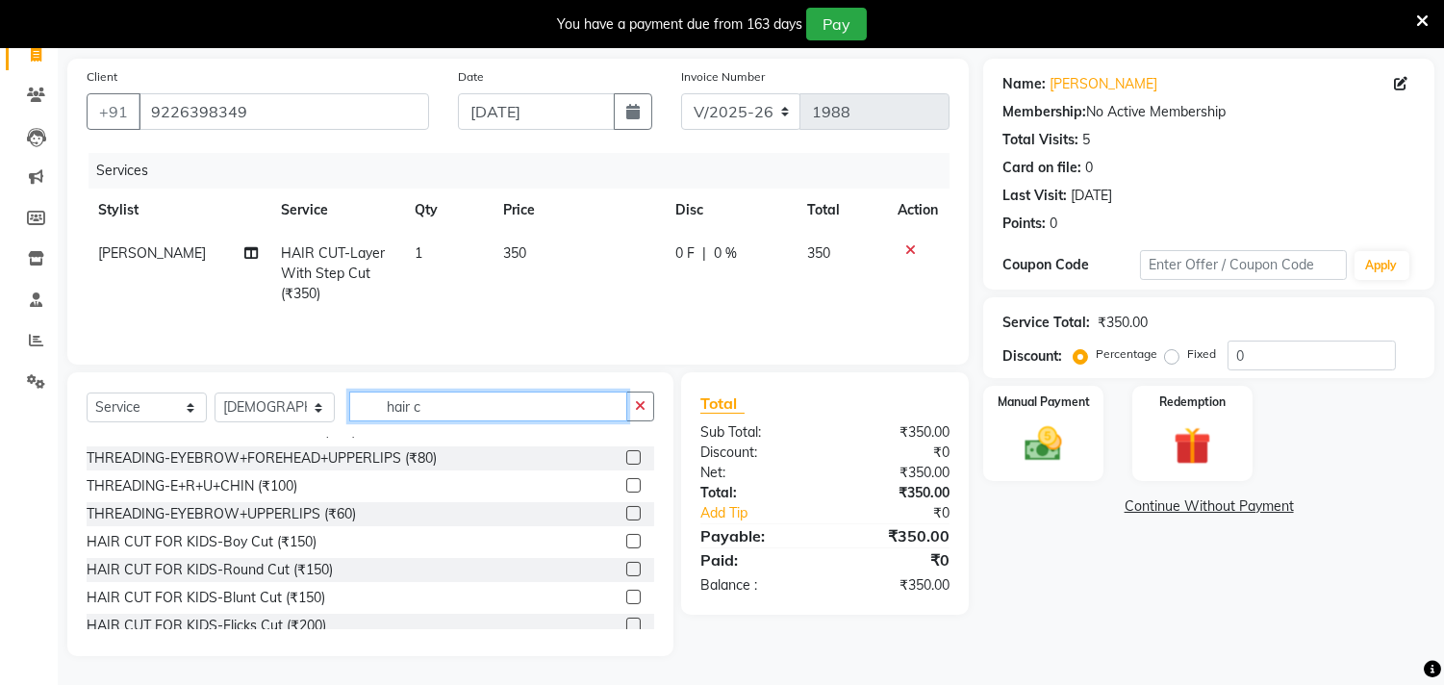
click at [427, 402] on input "hair c" at bounding box center [488, 406] width 278 height 30
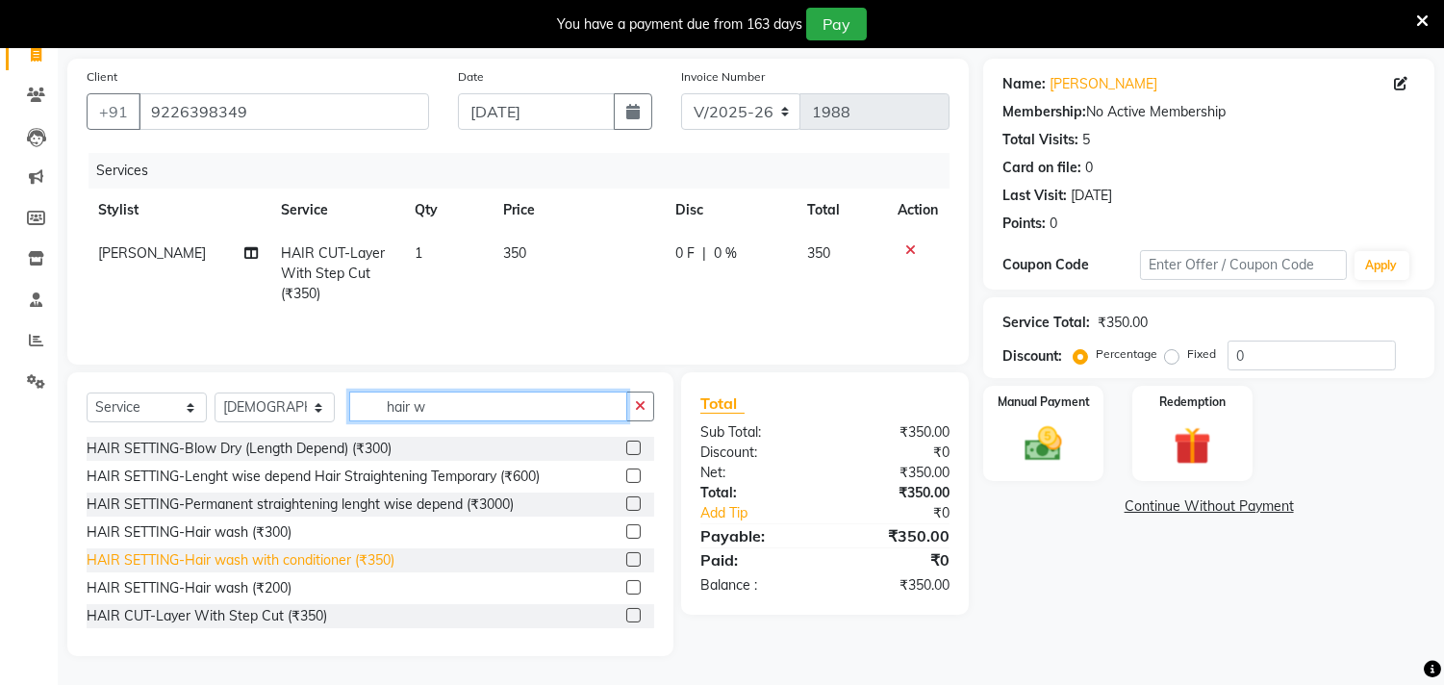
type input "hair w"
click at [257, 561] on div "HAIR SETTING-Hair wash with conditioner (₹350)" at bounding box center [241, 560] width 308 height 20
checkbox input "true"
click at [257, 487] on div "HAIR SETTING-Lenght wise depend Hair Straightening Temporary (₹600)" at bounding box center [313, 476] width 453 height 20
checkbox input "true"
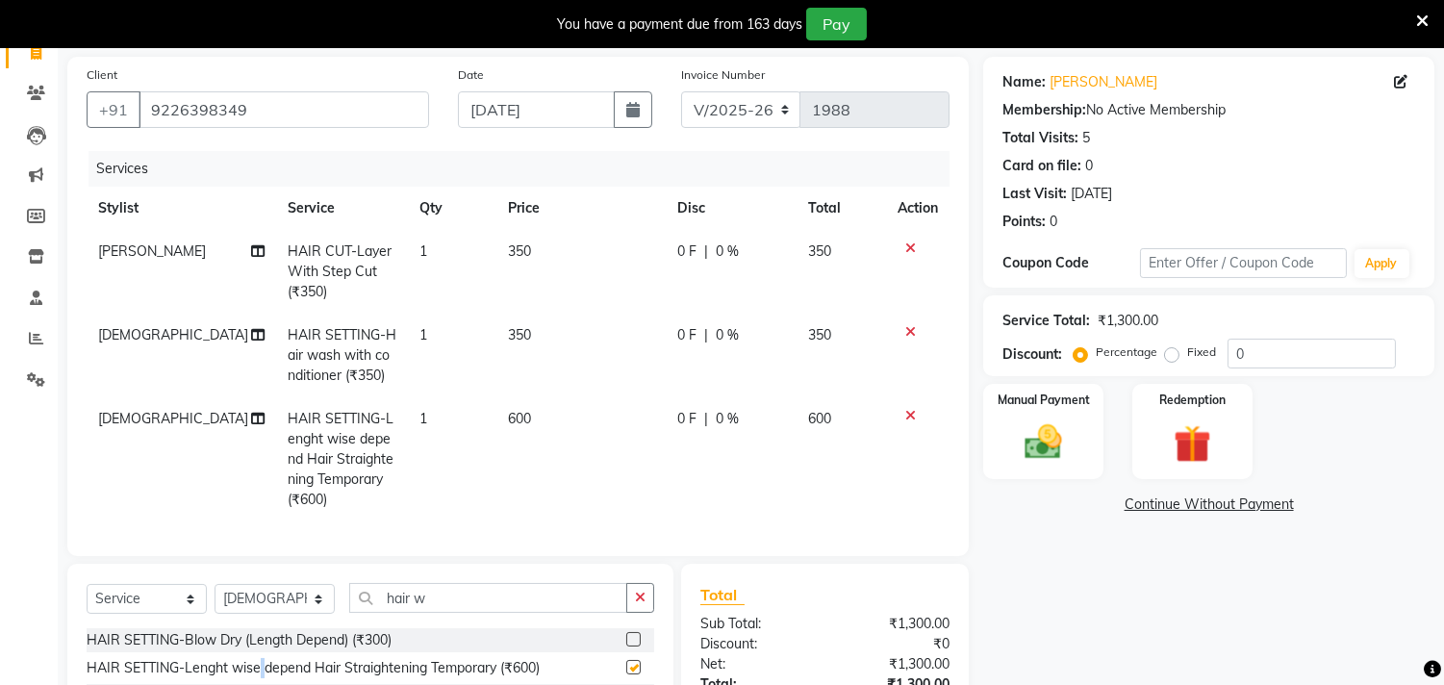
checkbox input "false"
click at [907, 415] on icon at bounding box center [910, 415] width 11 height 13
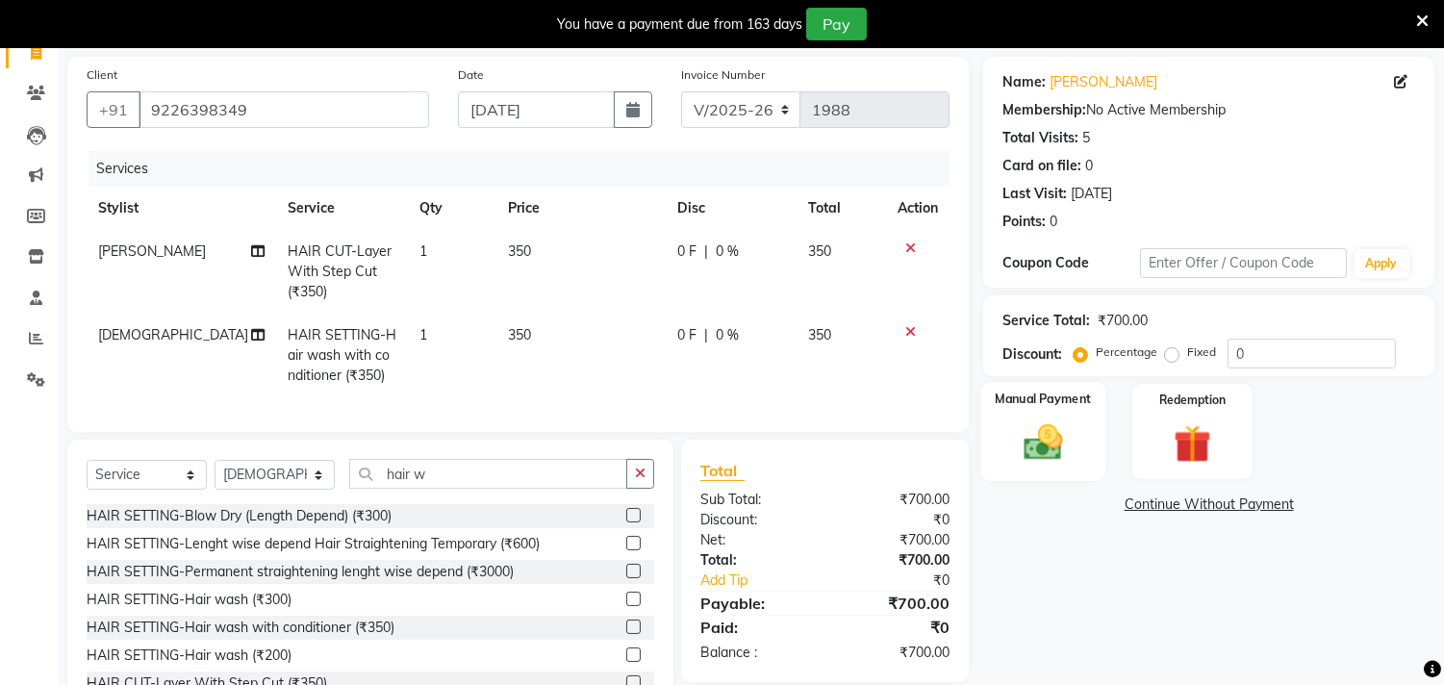
click at [1029, 446] on img at bounding box center [1043, 442] width 63 height 45
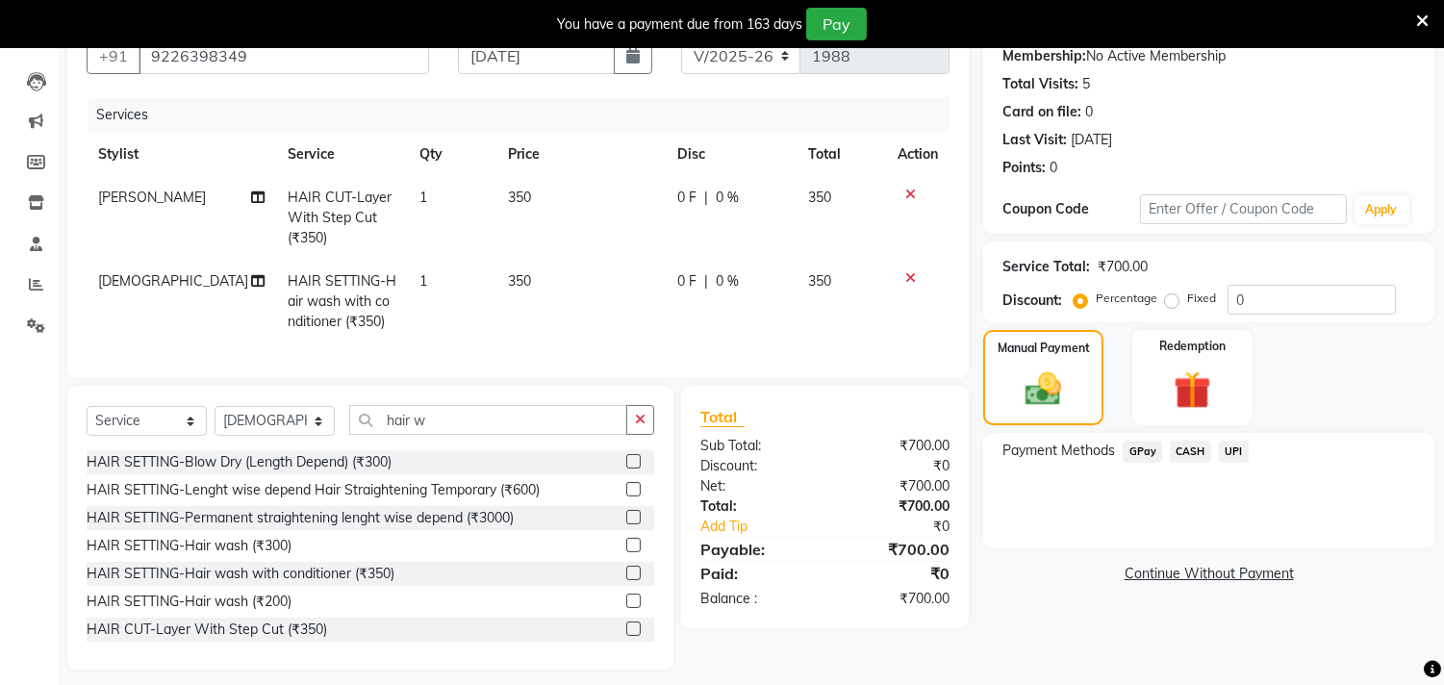
scroll to position [218, 0]
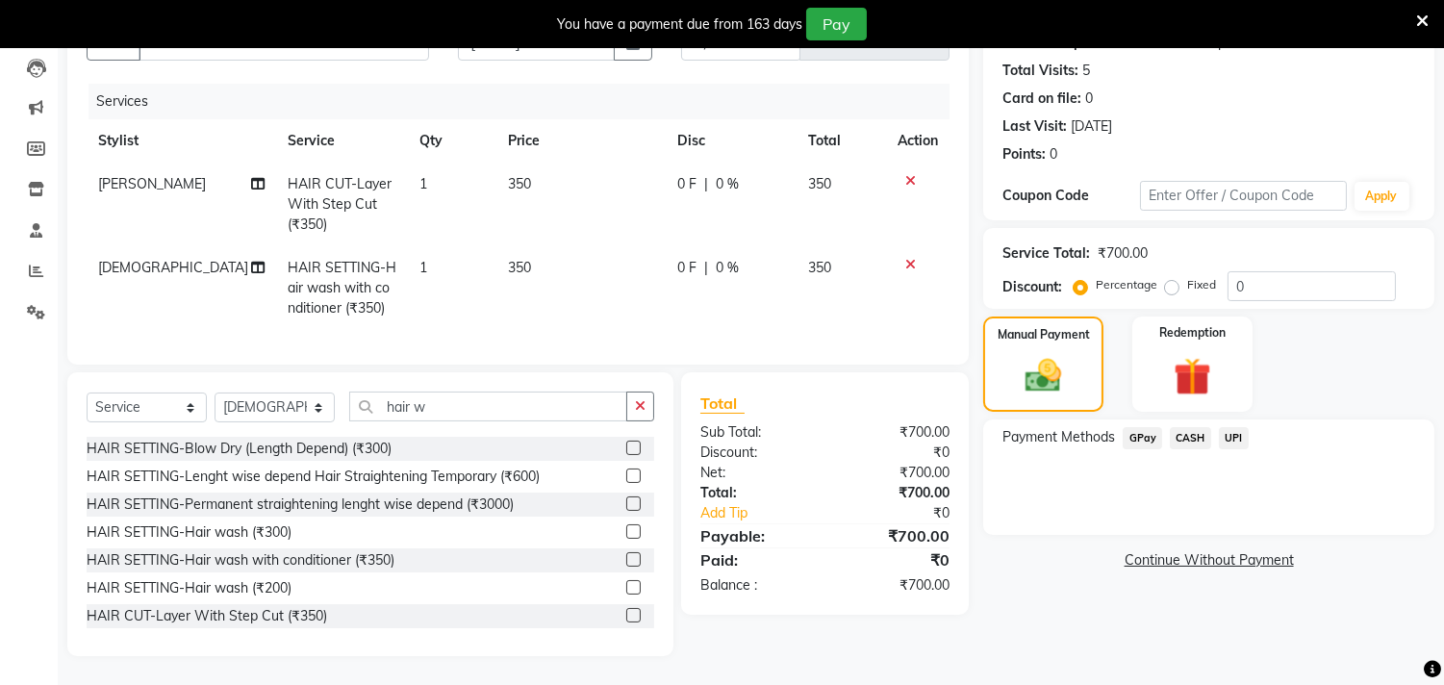
click at [1190, 427] on span "CASH" at bounding box center [1189, 438] width 41 height 22
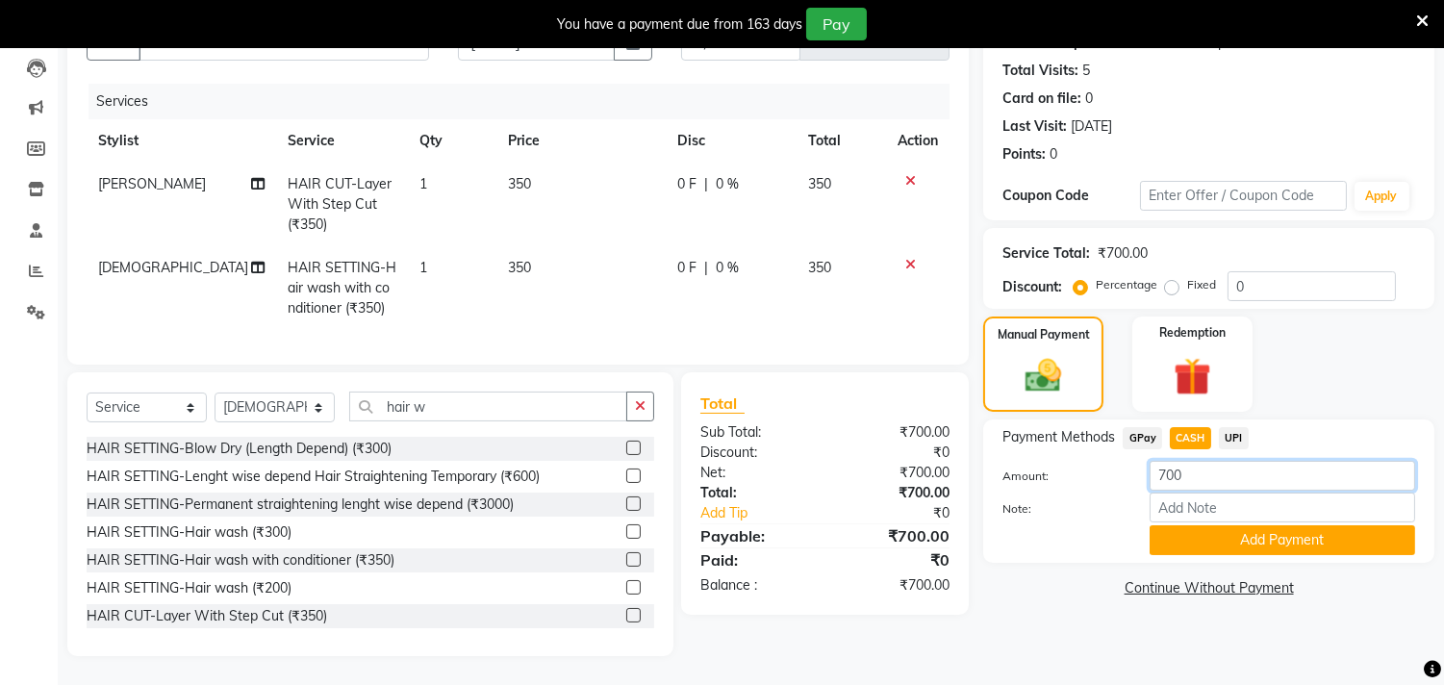
click at [1195, 461] on input "700" at bounding box center [1281, 476] width 265 height 30
type input "7"
type input "600"
click at [1214, 526] on button "Add Payment" at bounding box center [1281, 540] width 265 height 30
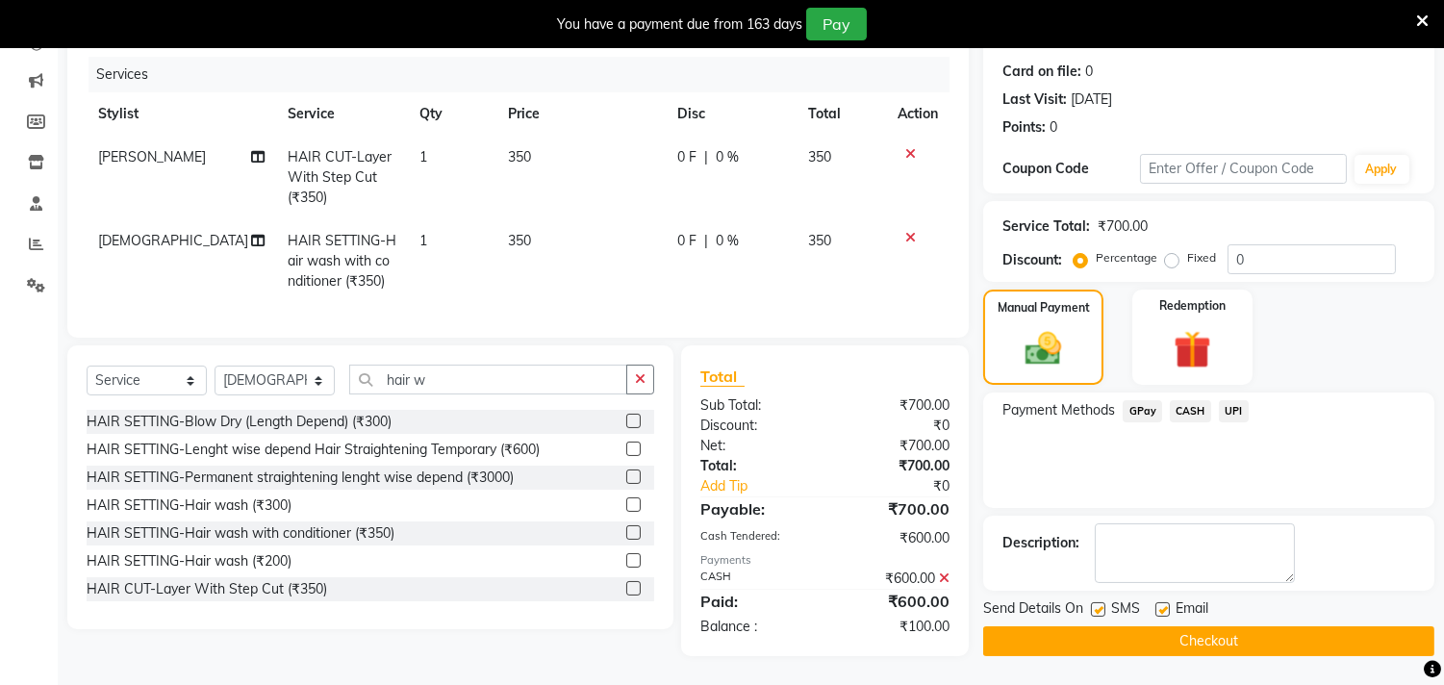
scroll to position [245, 0]
click at [1120, 626] on button "Checkout" at bounding box center [1208, 641] width 451 height 30
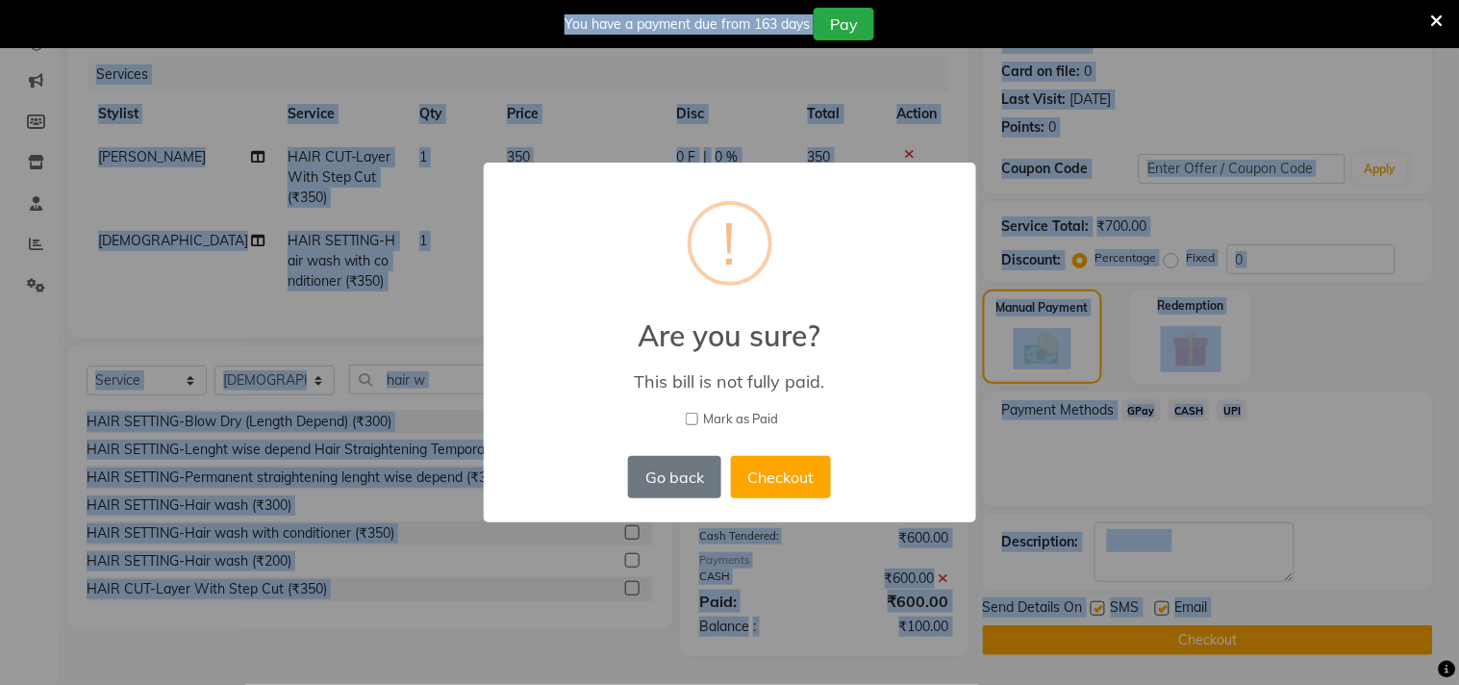
click at [693, 418] on input "Mark as Paid" at bounding box center [692, 419] width 13 height 13
click at [693, 417] on input "Mark as Paid" at bounding box center [692, 419] width 13 height 13
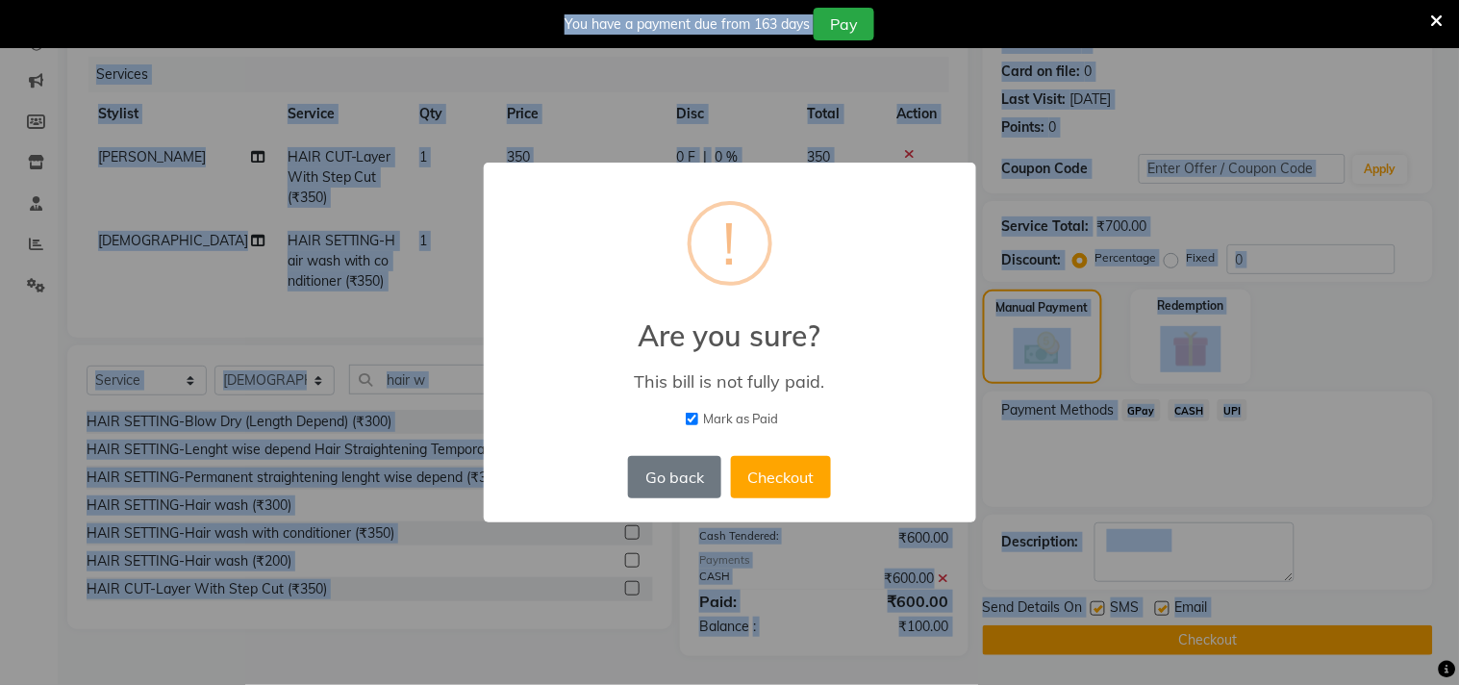
click at [693, 417] on input "Mark as Paid" at bounding box center [692, 419] width 13 height 13
click at [693, 416] on input "Mark as Paid" at bounding box center [692, 419] width 13 height 13
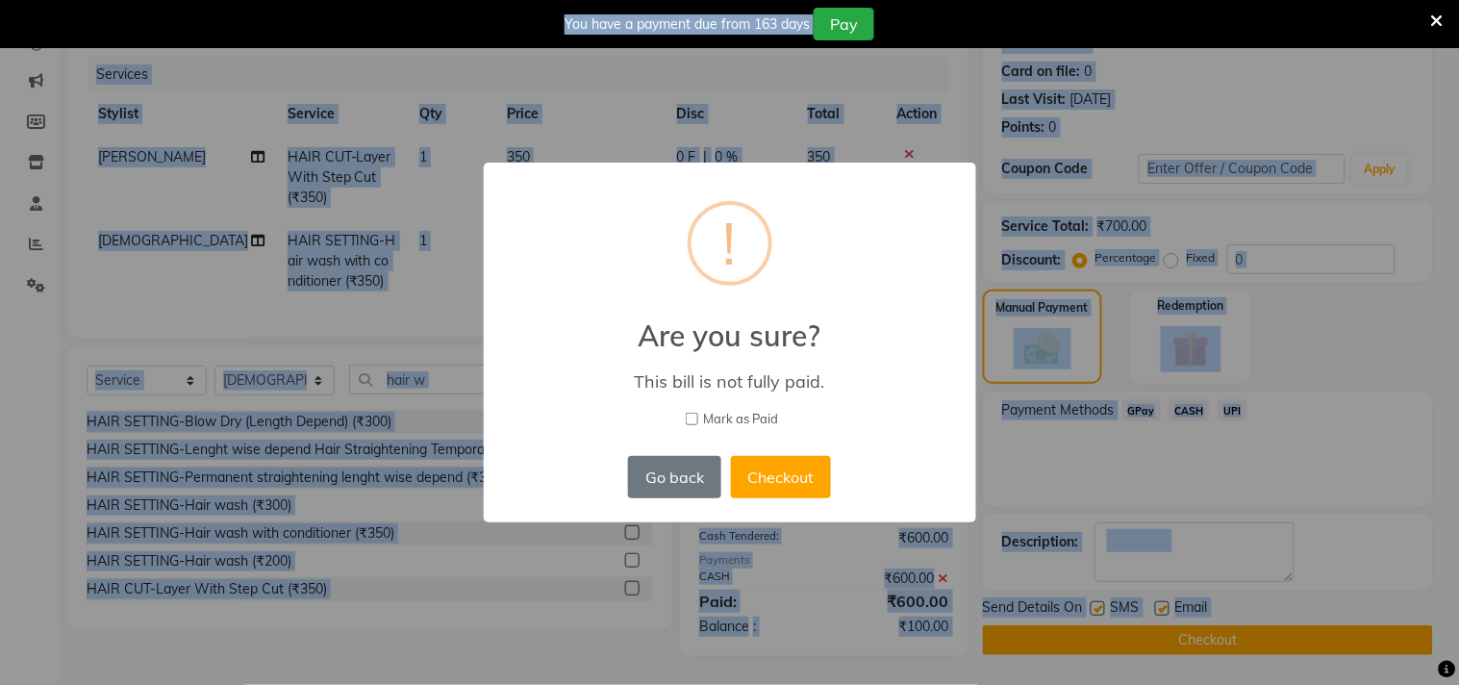
click at [694, 416] on input "Mark as Paid" at bounding box center [692, 419] width 13 height 13
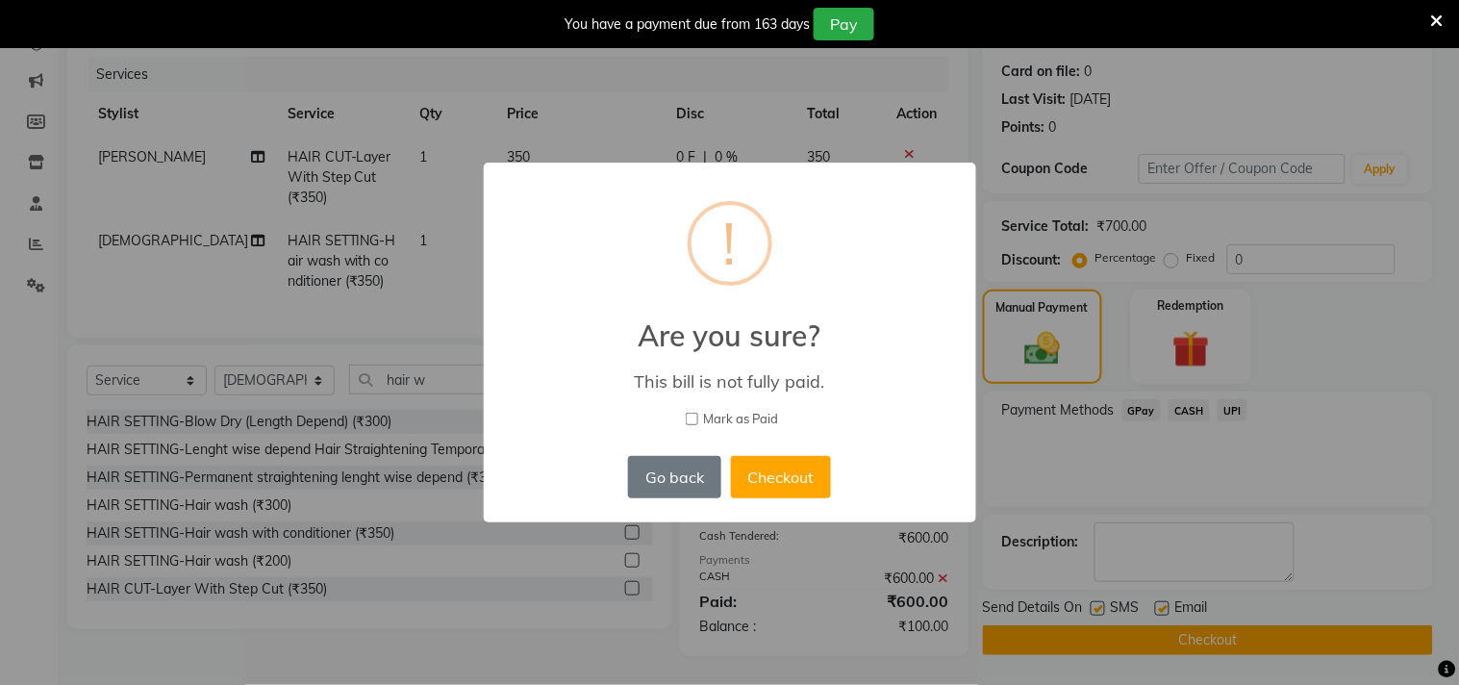
click at [699, 416] on label "Mark as Paid" at bounding box center [730, 419] width 442 height 19
click at [698, 416] on input "Mark as Paid" at bounding box center [692, 419] width 13 height 13
checkbox input "true"
click at [769, 467] on button "Checkout" at bounding box center [781, 477] width 100 height 42
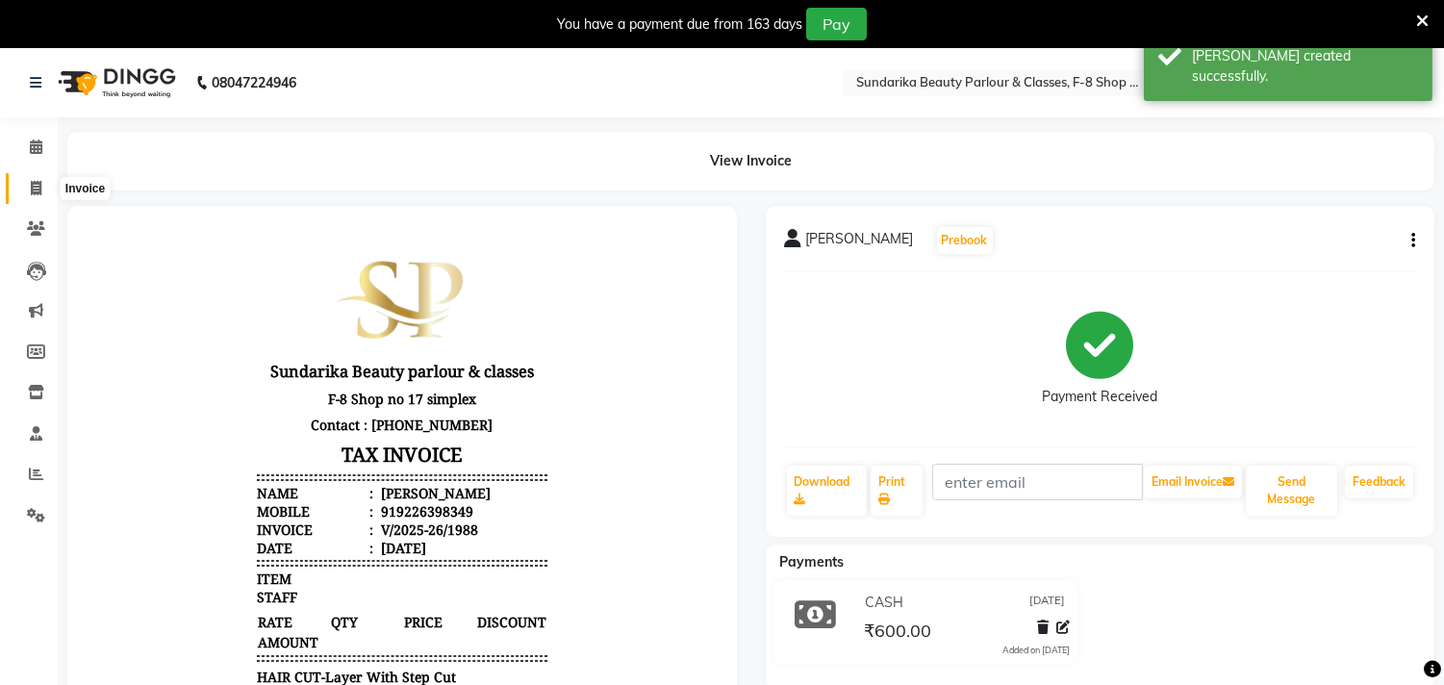
click at [39, 186] on icon at bounding box center [36, 188] width 11 height 14
select select "service"
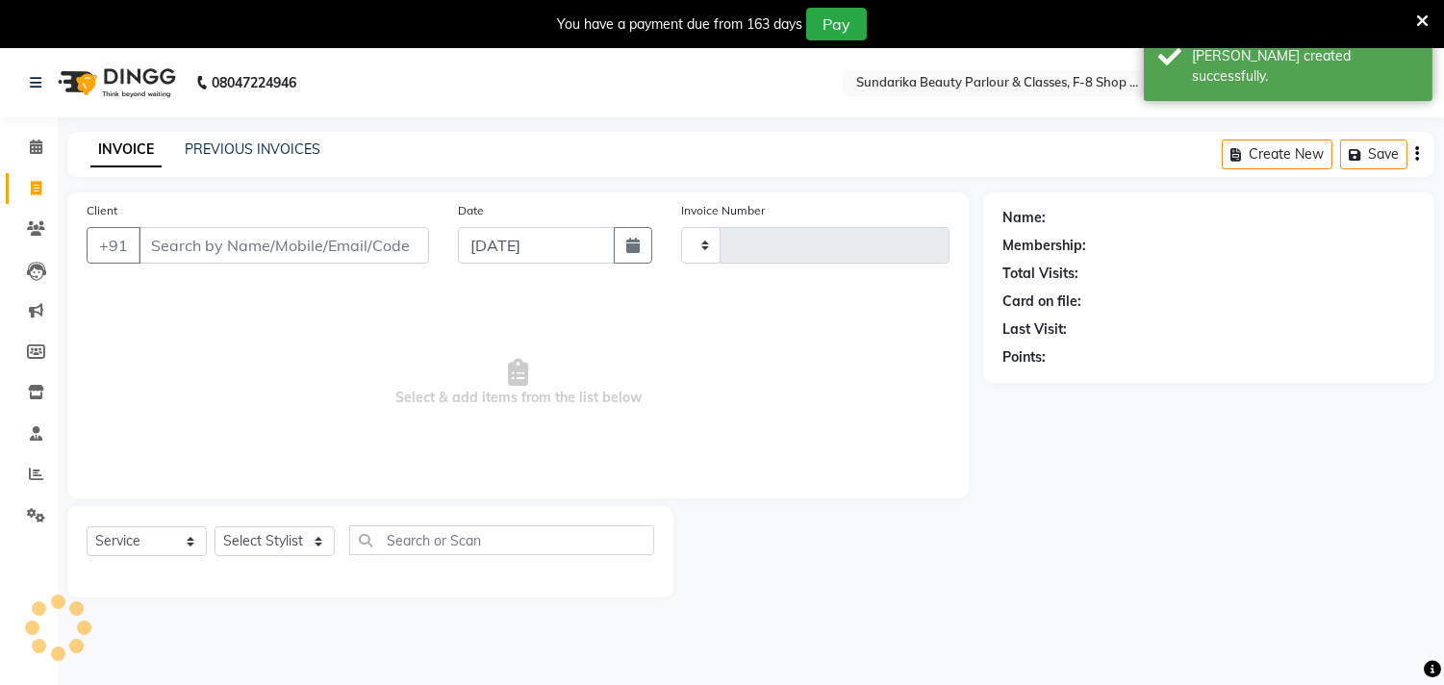
scroll to position [48, 0]
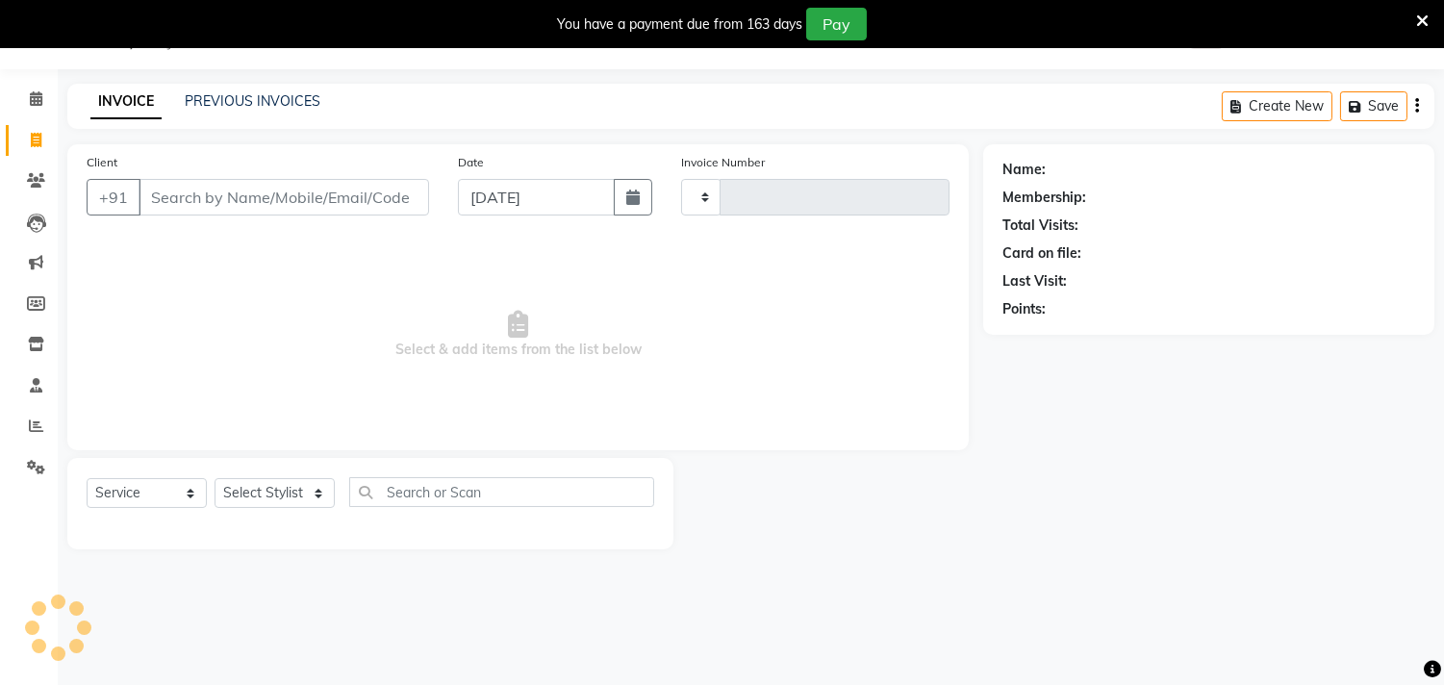
click at [899, 442] on div "Client +91 Date [DATE] Invoice Number Select & add items from the list below" at bounding box center [517, 297] width 901 height 306
click at [818, 226] on div "Invoice Number" at bounding box center [814, 191] width 297 height 79
